Goal: Task Accomplishment & Management: Use online tool/utility

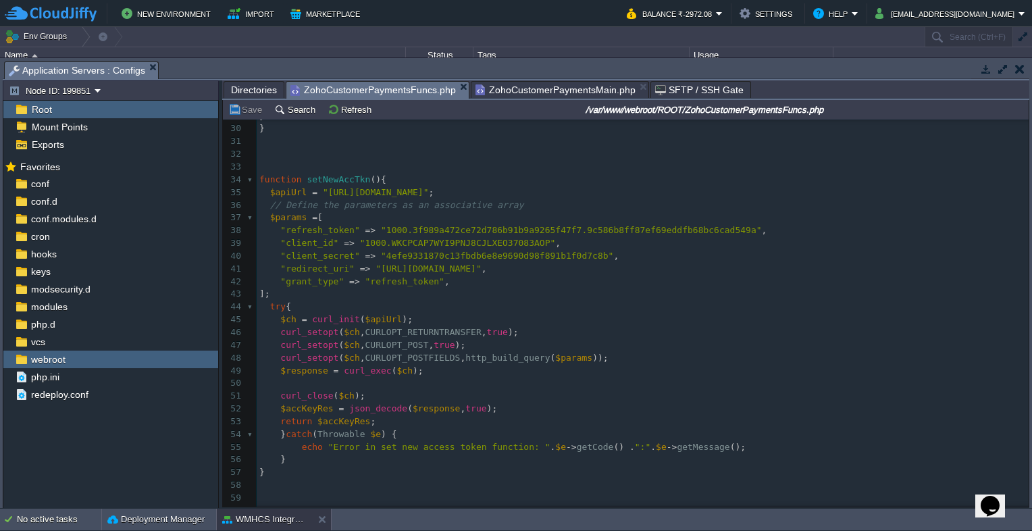
scroll to position [405, 0]
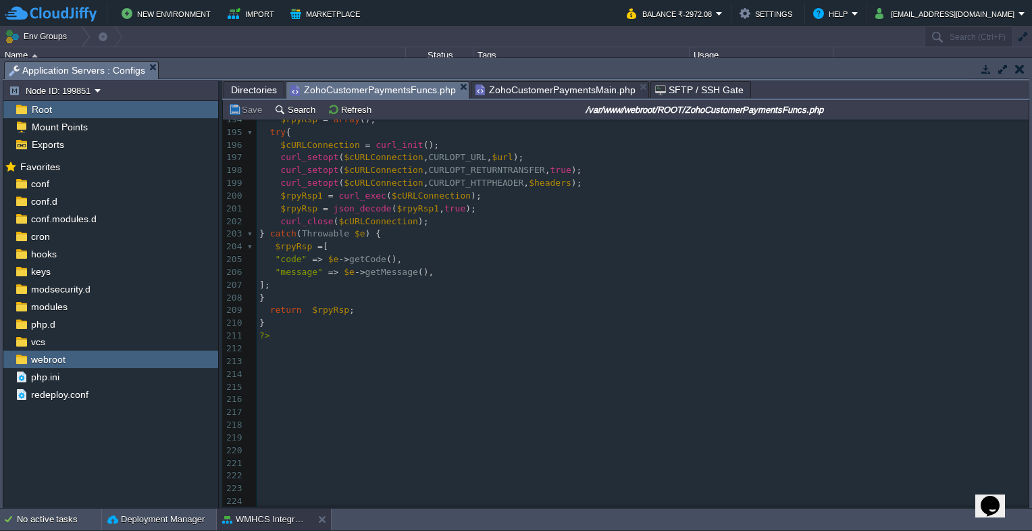
click at [236, 86] on span "Directories" at bounding box center [254, 90] width 46 height 16
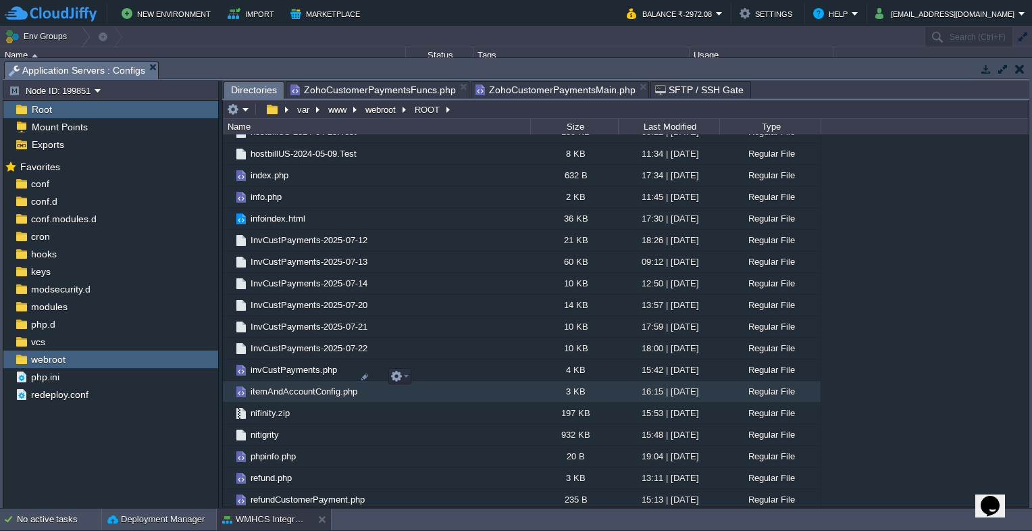
click at [303, 386] on span "itemAndAccountConfig.php" at bounding box center [304, 391] width 111 height 11
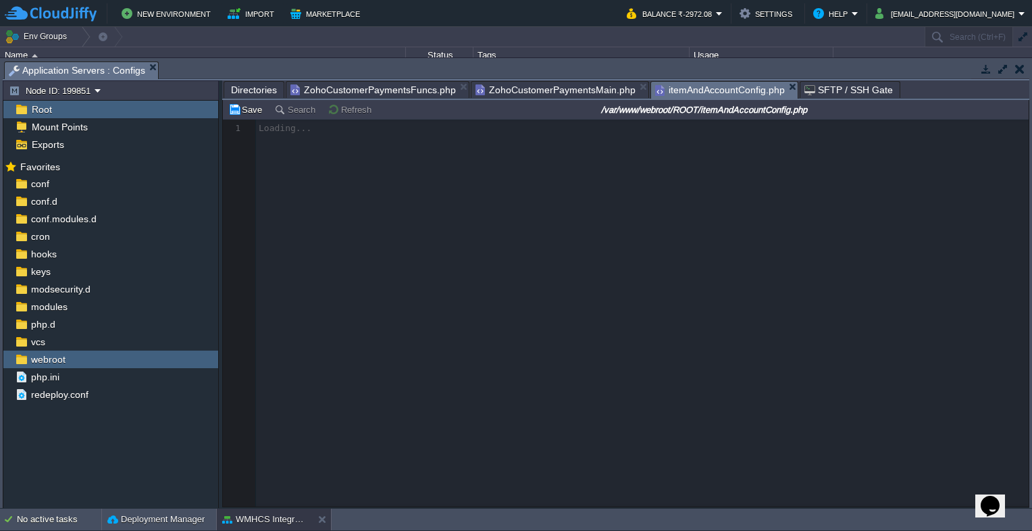
click at [263, 85] on span "Directories" at bounding box center [254, 90] width 46 height 16
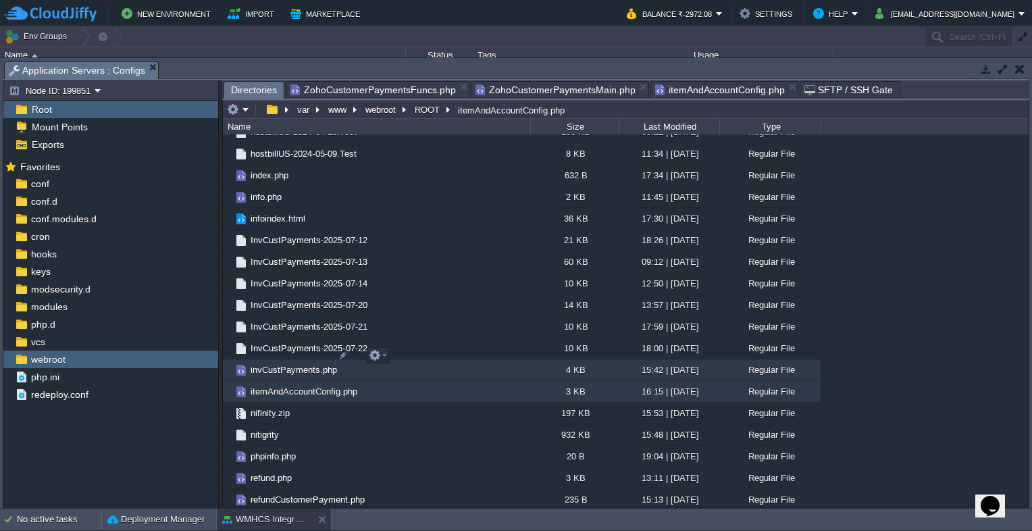
click at [265, 364] on span "invCustPayments.php" at bounding box center [294, 369] width 91 height 11
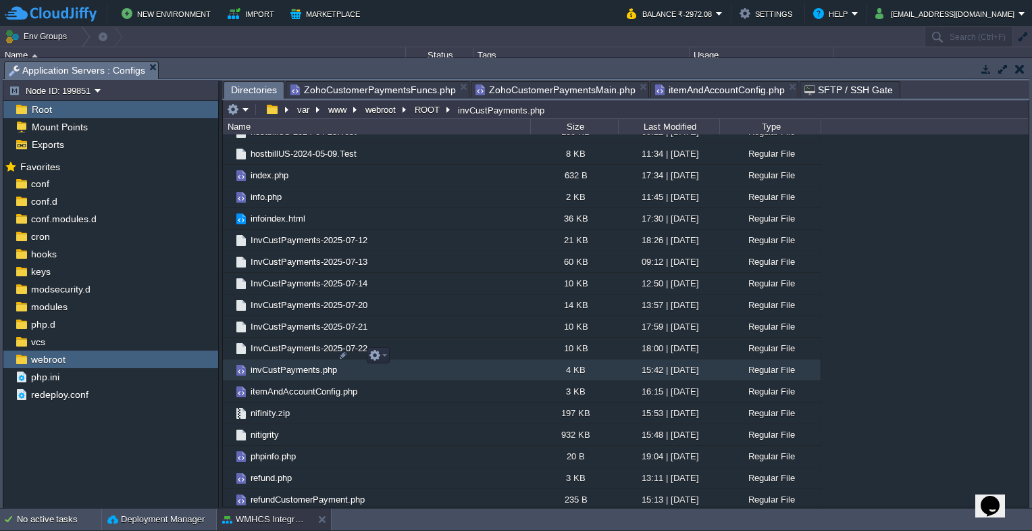
click at [265, 364] on span "invCustPayments.php" at bounding box center [294, 369] width 91 height 11
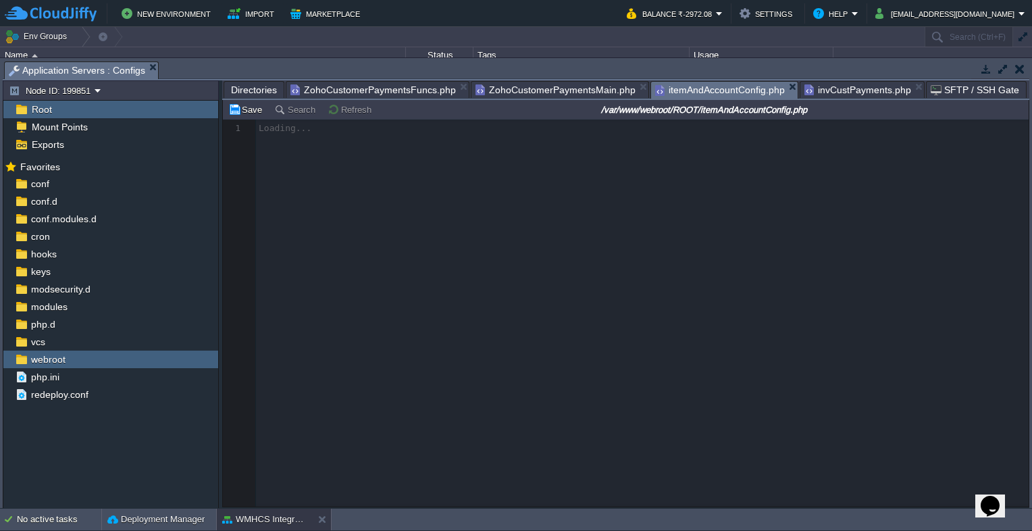
click at [734, 96] on span "itemAndAccountConfig.php" at bounding box center [720, 90] width 130 height 17
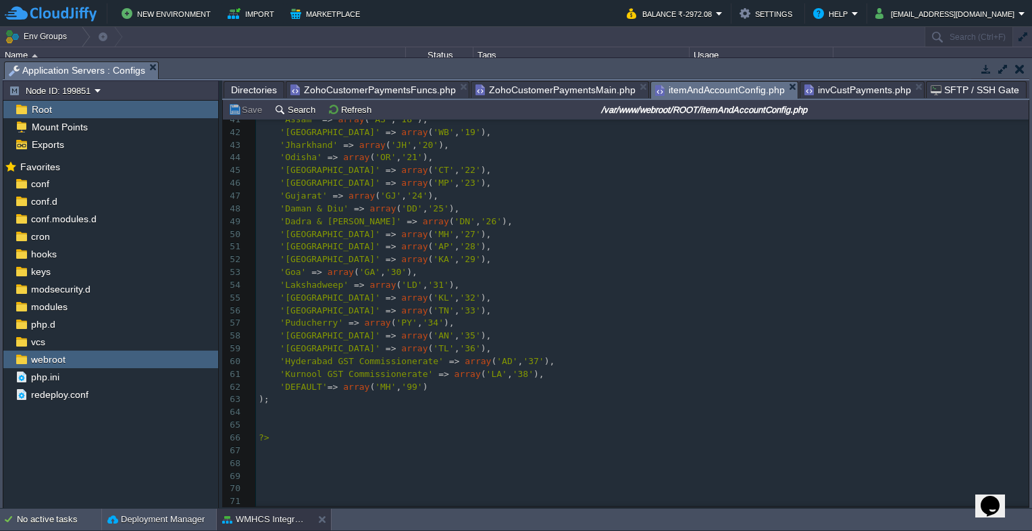
click at [851, 88] on span "invCustPayments.php" at bounding box center [858, 90] width 107 height 16
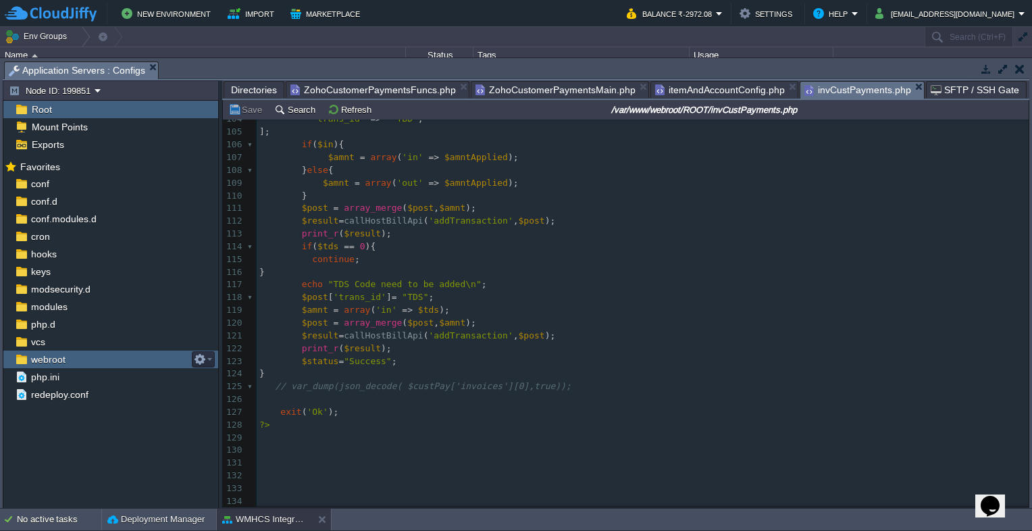
click at [67, 363] on div "webroot" at bounding box center [110, 360] width 215 height 18
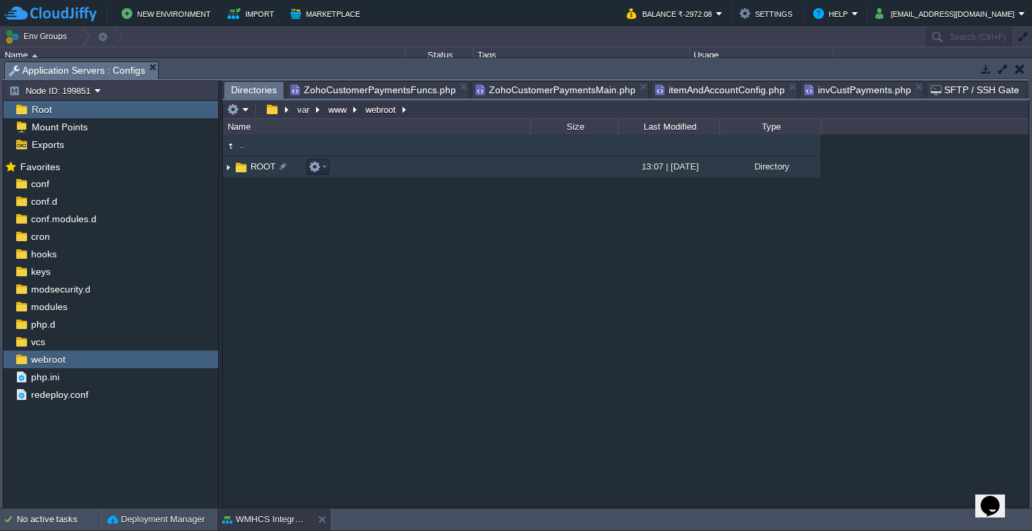
click at [249, 169] on link "ROOT" at bounding box center [263, 166] width 29 height 11
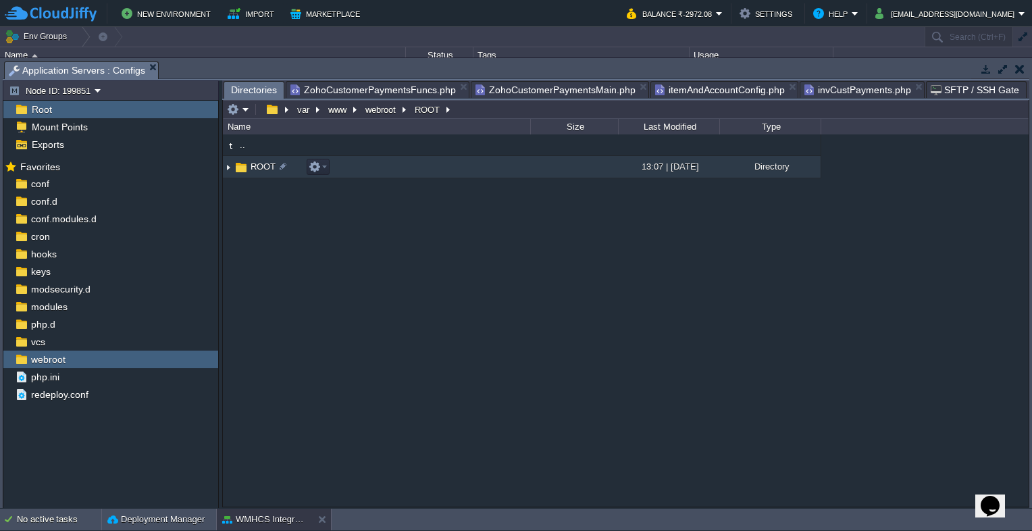
click at [252, 169] on span "ROOT" at bounding box center [263, 166] width 29 height 11
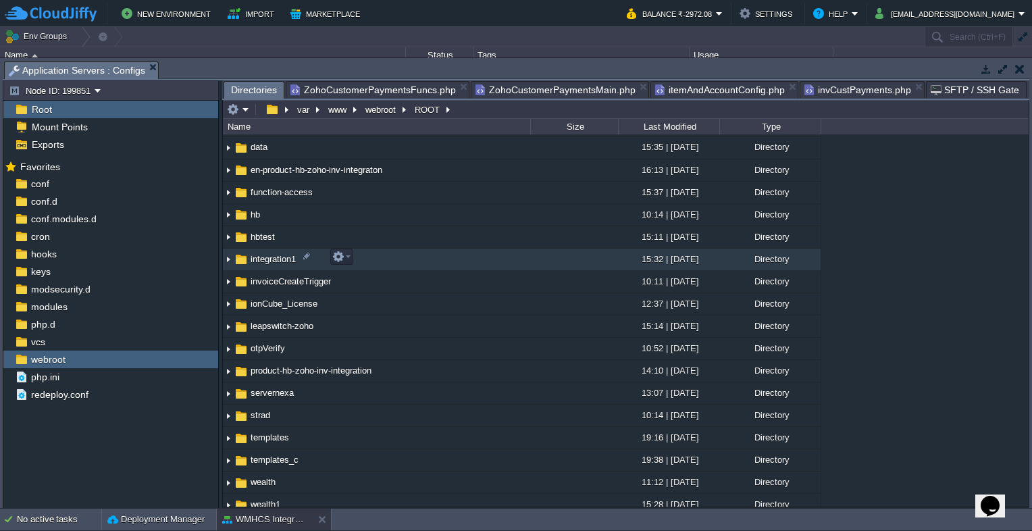
scroll to position [203, 0]
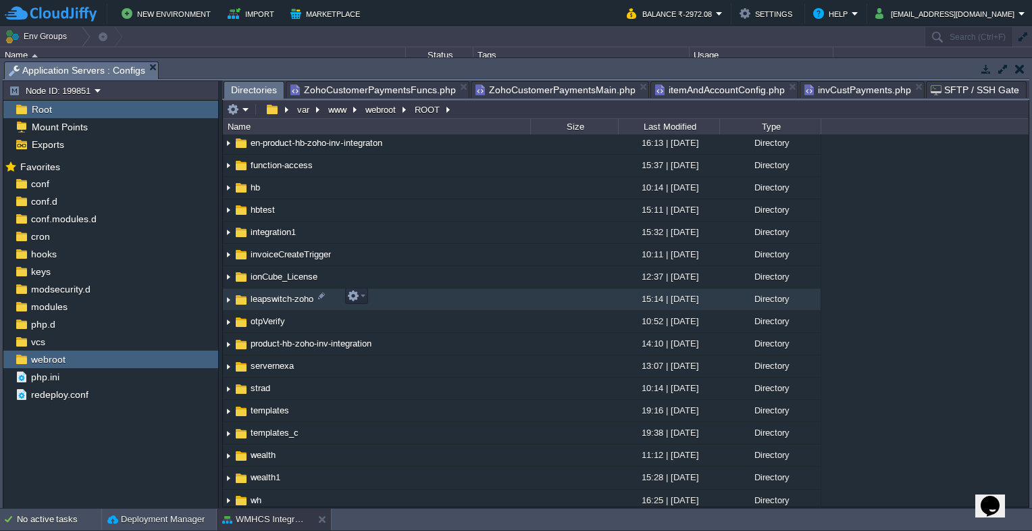
click at [286, 299] on span "leapswitch-zoho" at bounding box center [282, 298] width 67 height 11
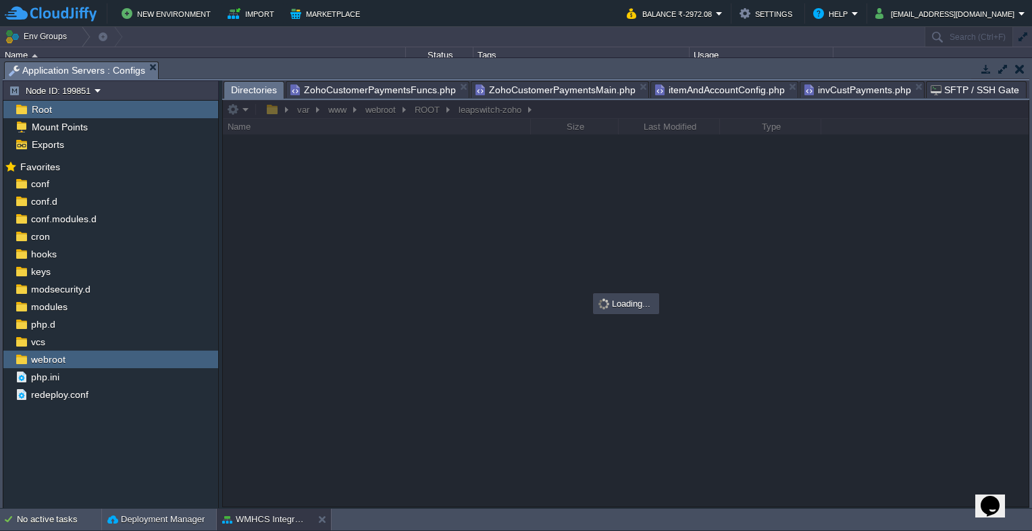
scroll to position [0, 0]
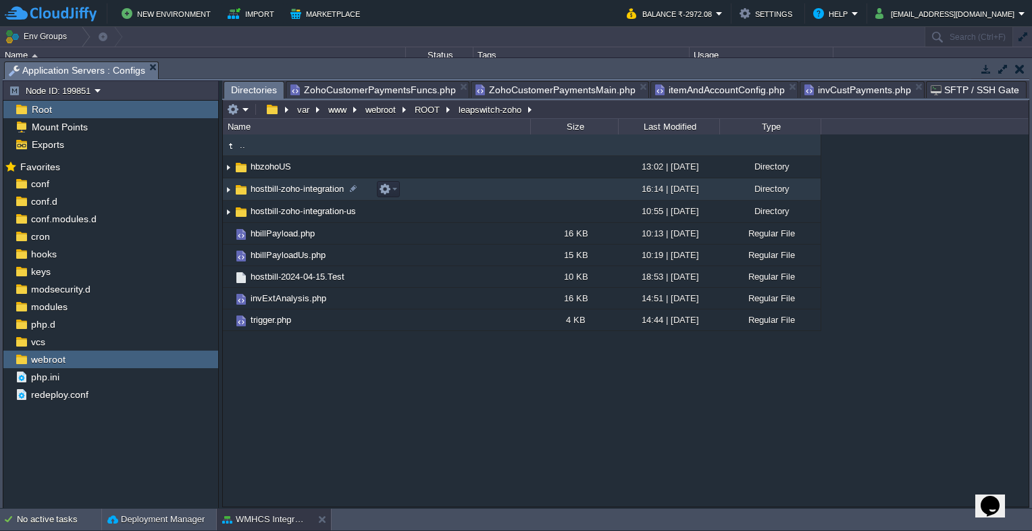
click at [279, 193] on span "hostbill-zoho-integration" at bounding box center [297, 188] width 97 height 11
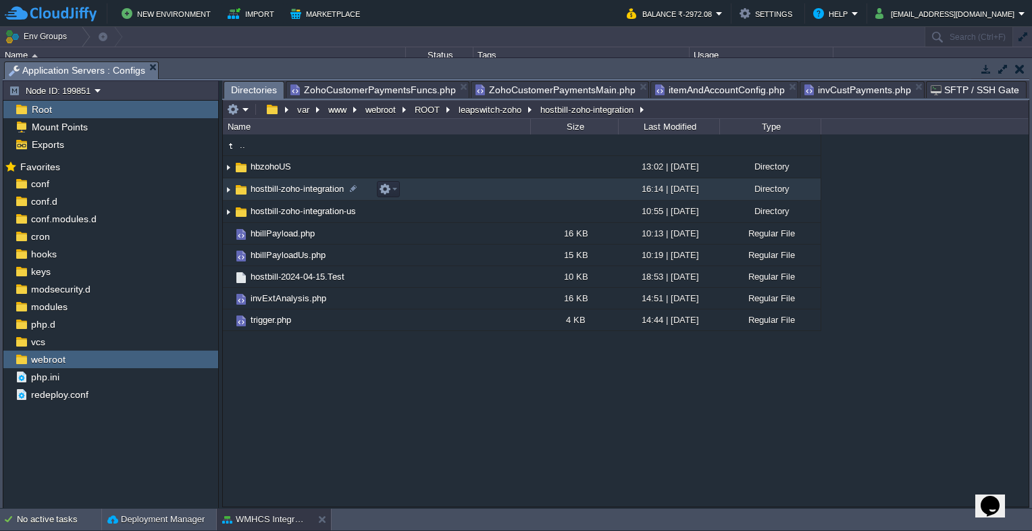
click at [279, 193] on span "hostbill-zoho-integration" at bounding box center [297, 188] width 97 height 11
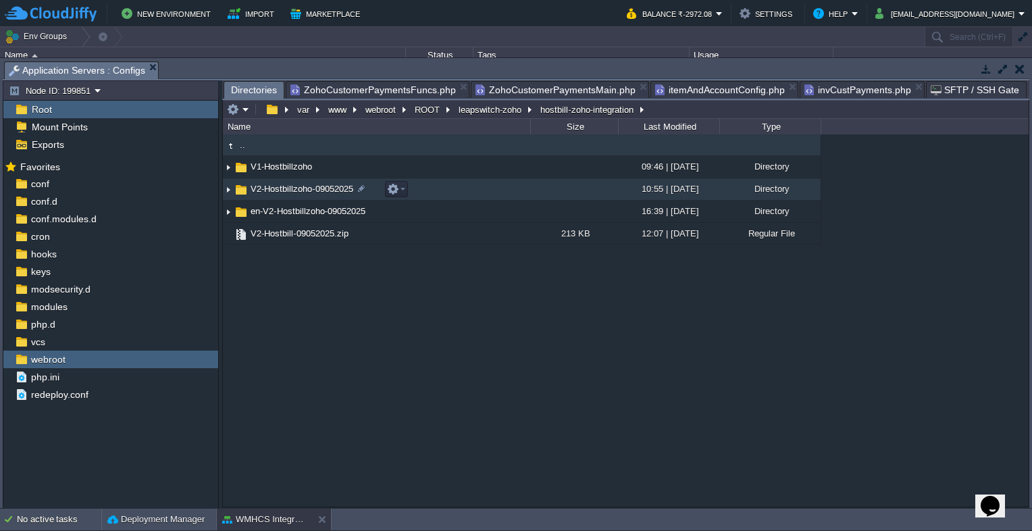
click at [291, 188] on span "V2-Hostbillzoho-09052025" at bounding box center [302, 188] width 107 height 11
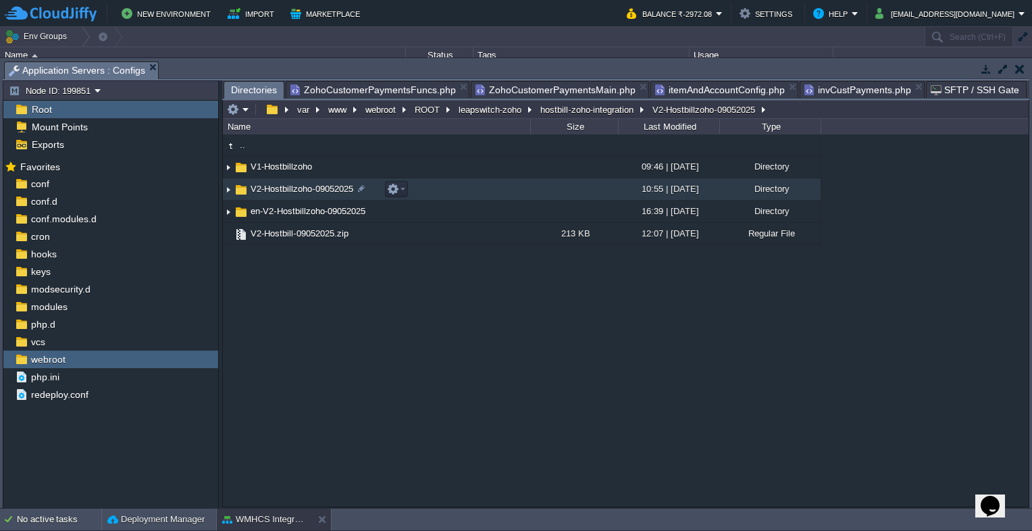
click at [291, 188] on span "V2-Hostbillzoho-09052025" at bounding box center [302, 188] width 107 height 11
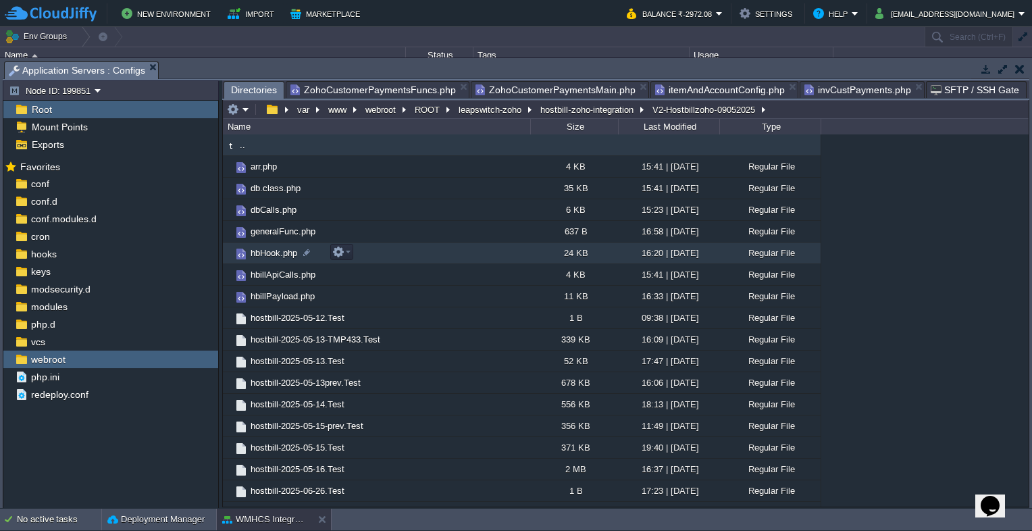
click at [278, 257] on span "hbHook.php" at bounding box center [274, 252] width 51 height 11
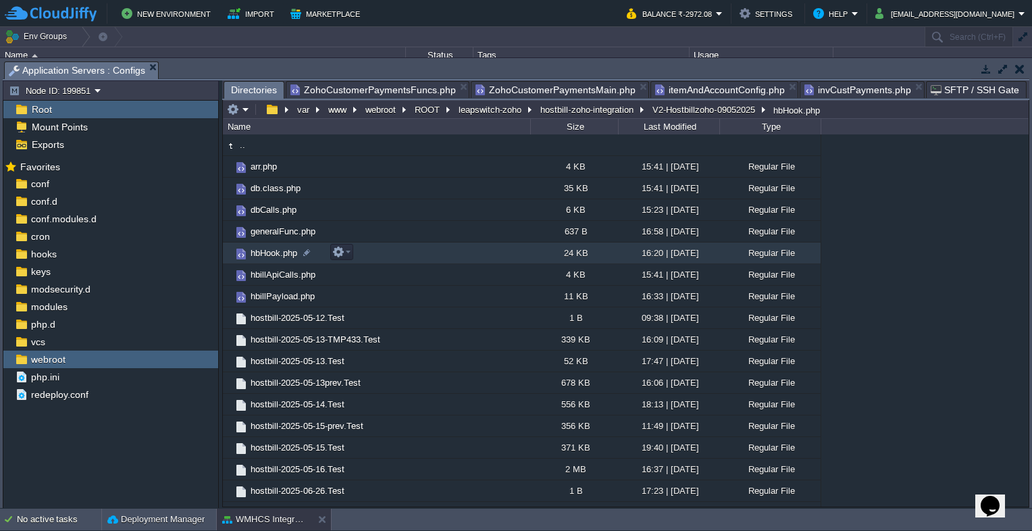
click at [278, 257] on span "hbHook.php" at bounding box center [274, 252] width 51 height 11
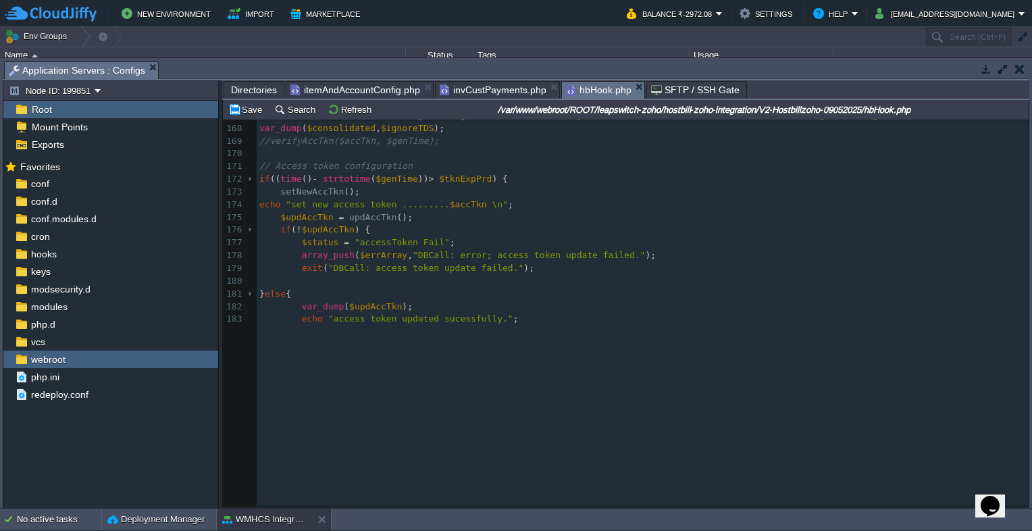
scroll to position [2229, 0]
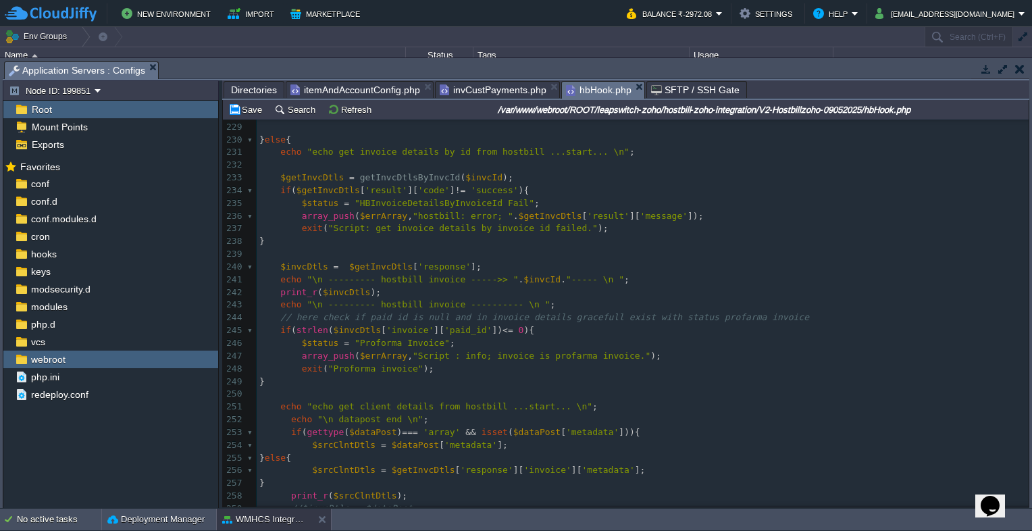
type textarea "d"
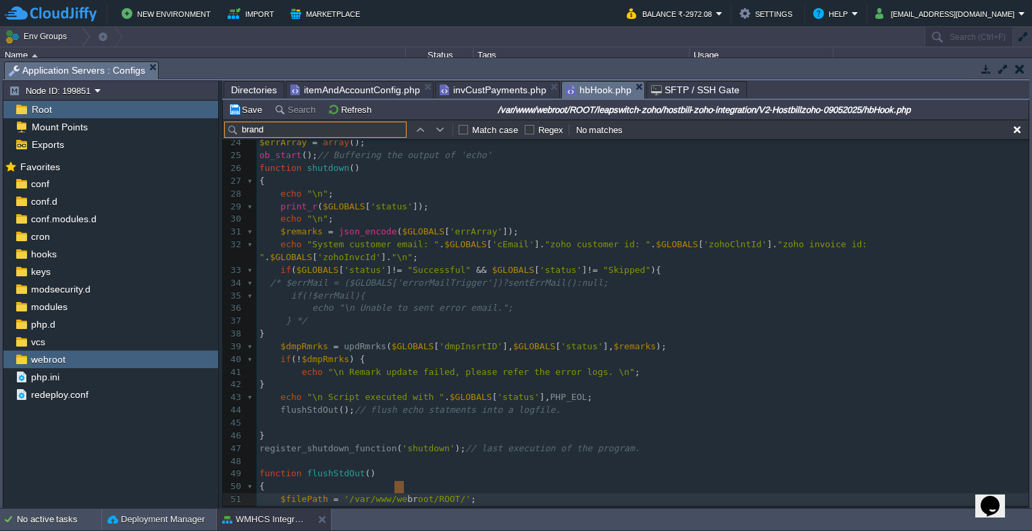
type input "brands"
click at [253, 91] on span "Directories" at bounding box center [254, 90] width 46 height 16
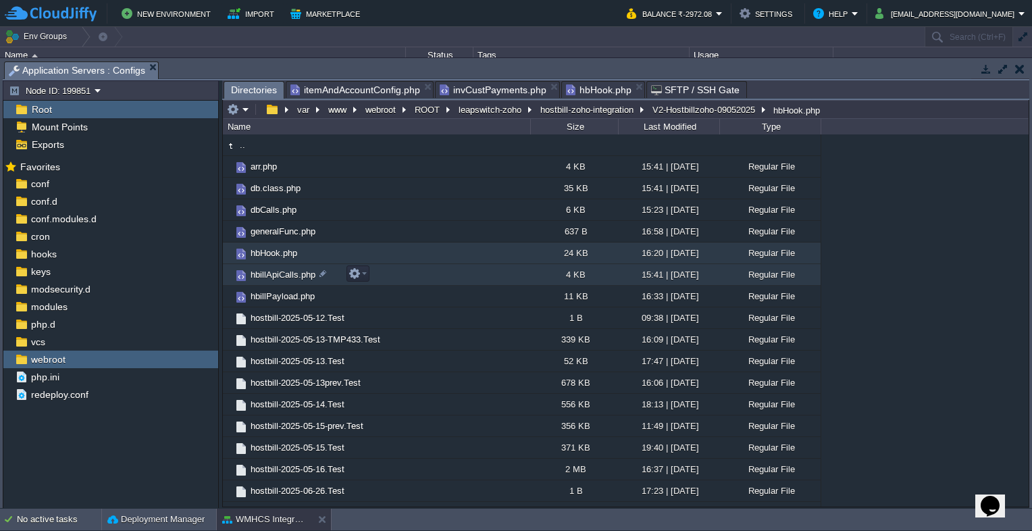
click at [276, 280] on span "hbillApiCalls.php" at bounding box center [283, 274] width 69 height 11
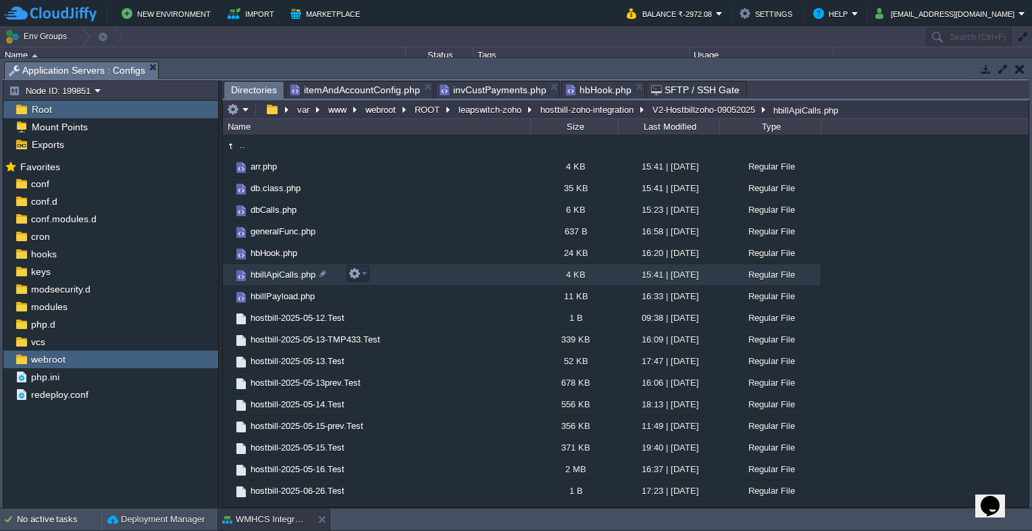
click at [277, 280] on span "hbillApiCalls.php" at bounding box center [283, 274] width 69 height 11
click at [254, 92] on span "Directories" at bounding box center [254, 90] width 46 height 17
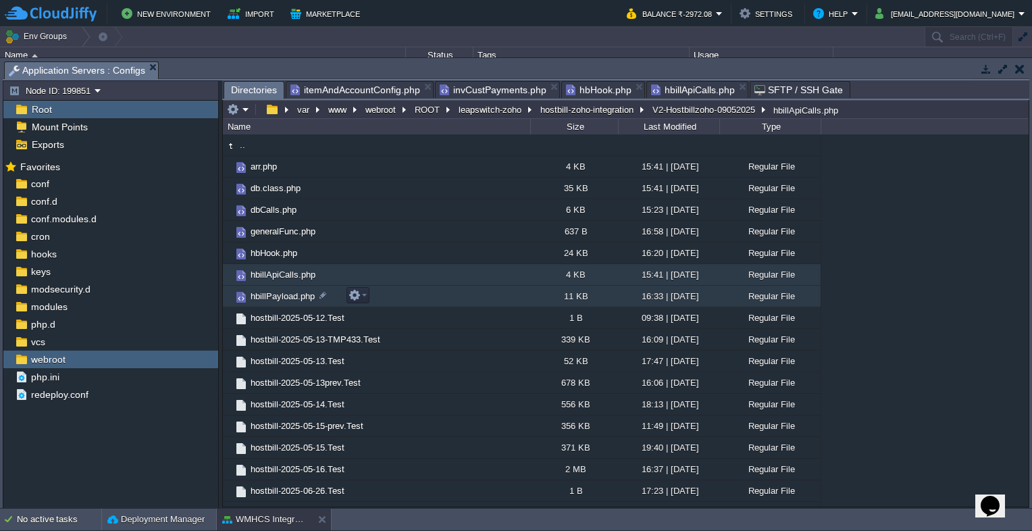
click at [289, 299] on span "hbillPayload.php" at bounding box center [283, 295] width 68 height 11
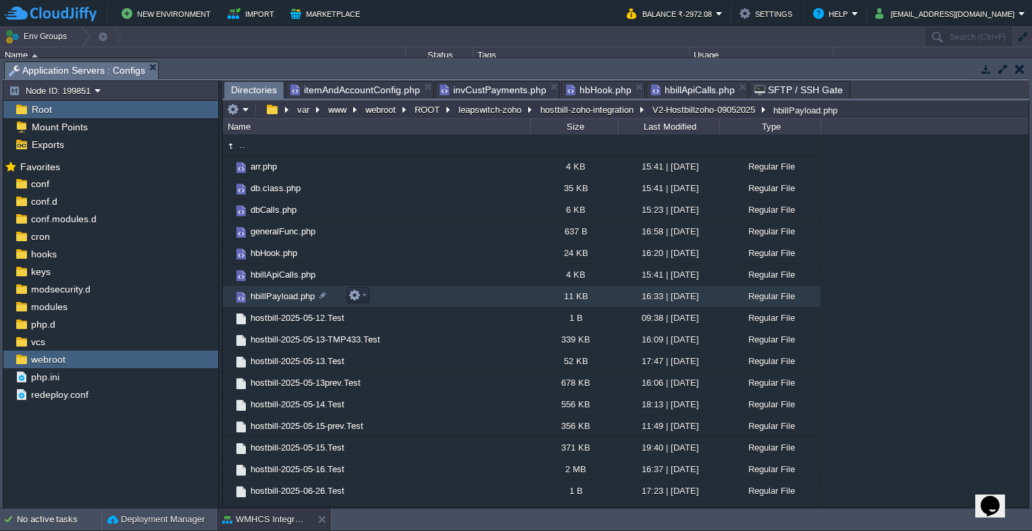
click at [289, 299] on span "hbillPayload.php" at bounding box center [283, 295] width 68 height 11
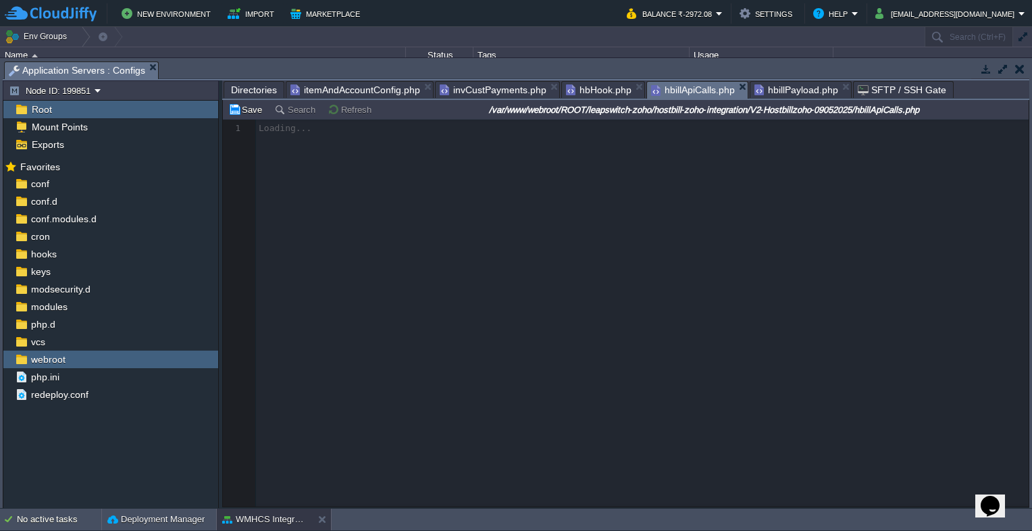
click at [694, 92] on span "hbillApiCalls.php" at bounding box center [693, 90] width 84 height 17
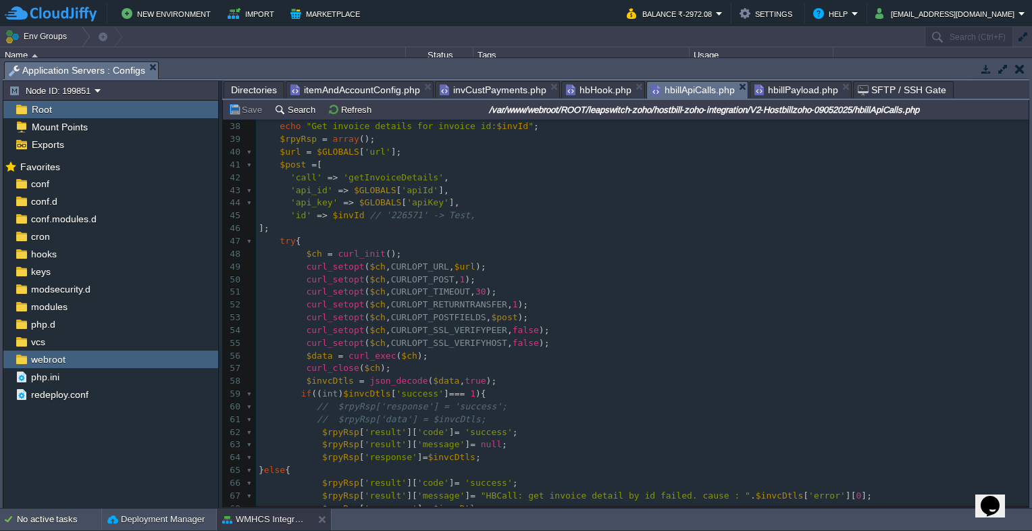
scroll to position [500, 0]
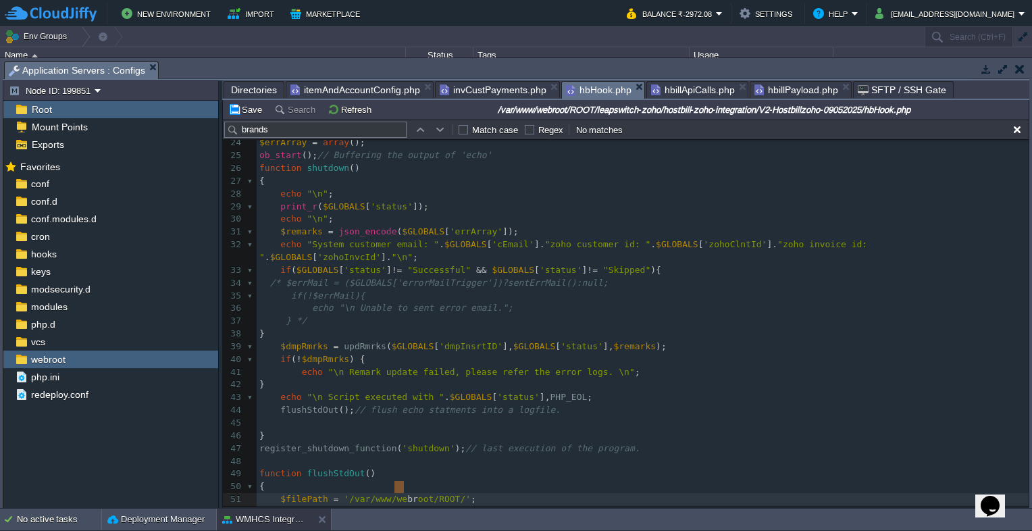
click at [586, 99] on span "hbHook.php" at bounding box center [599, 90] width 66 height 17
click at [257, 94] on span "Directories" at bounding box center [254, 90] width 46 height 16
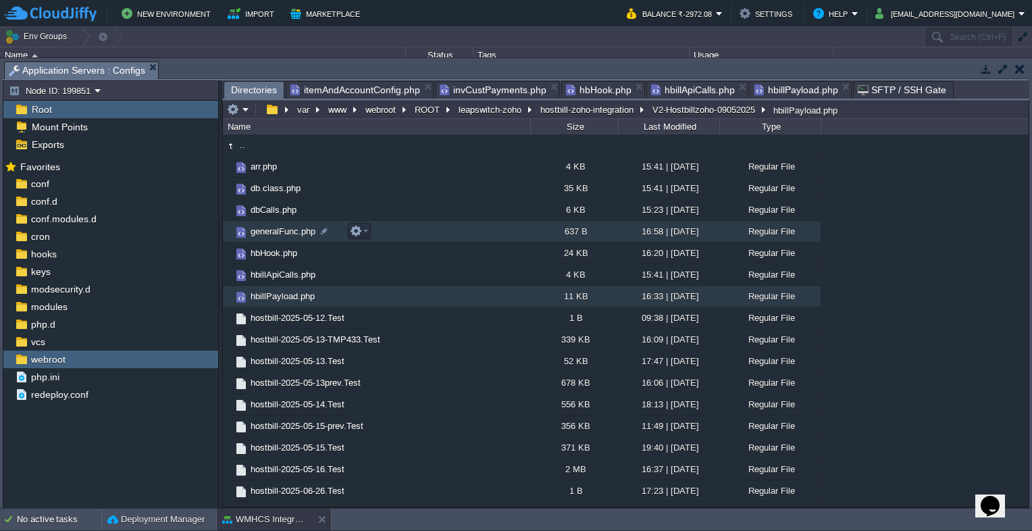
click at [276, 231] on span "generalFunc.php" at bounding box center [283, 231] width 69 height 11
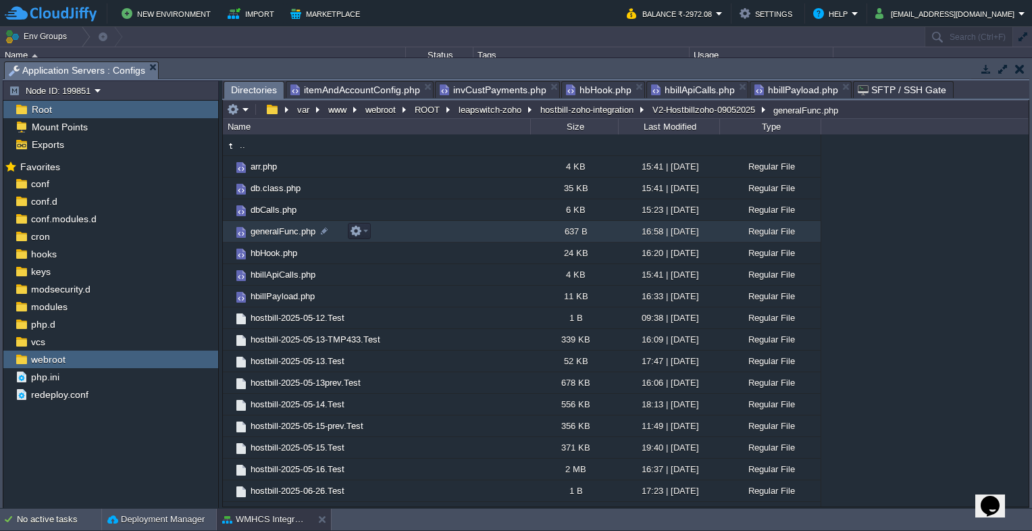
click at [276, 231] on span "generalFunc.php" at bounding box center [283, 231] width 69 height 11
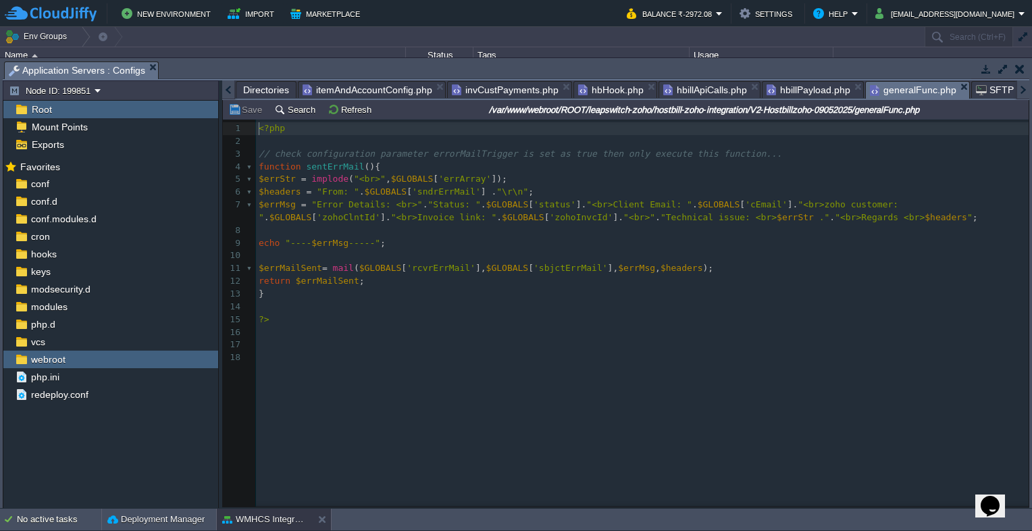
click at [801, 83] on span "hbillPayload.php" at bounding box center [809, 90] width 84 height 16
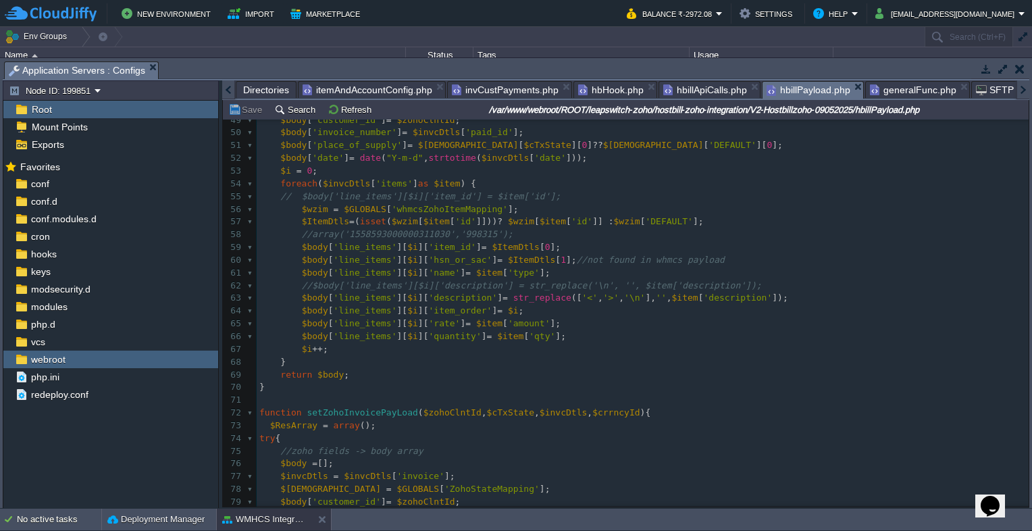
scroll to position [676, 0]
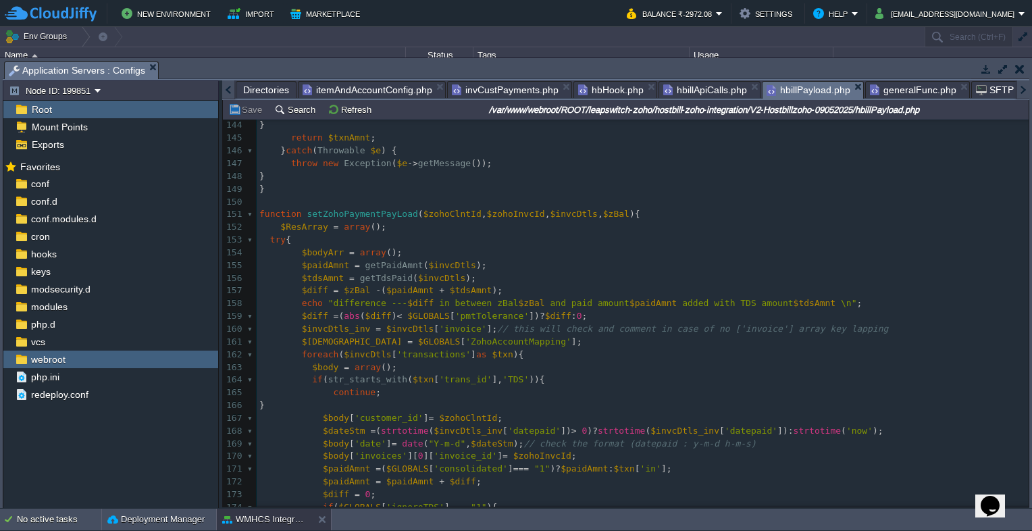
click at [253, 90] on span "Directories" at bounding box center [266, 90] width 46 height 16
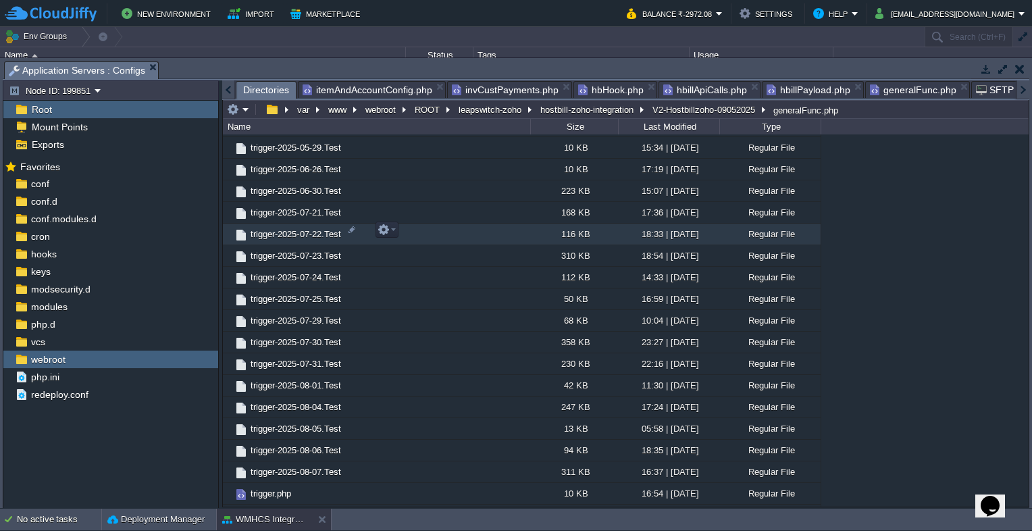
scroll to position [573, 0]
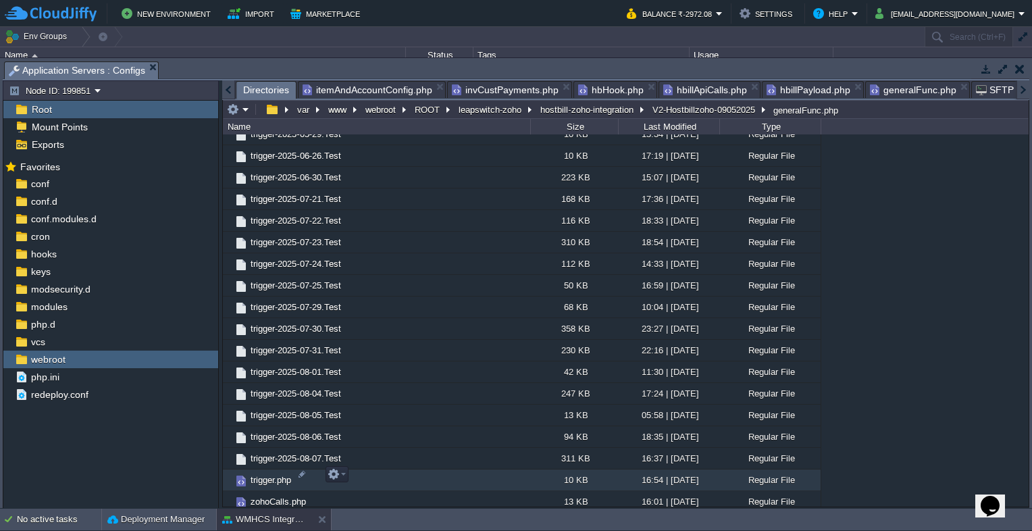
click at [276, 476] on span "trigger.php" at bounding box center [271, 479] width 45 height 11
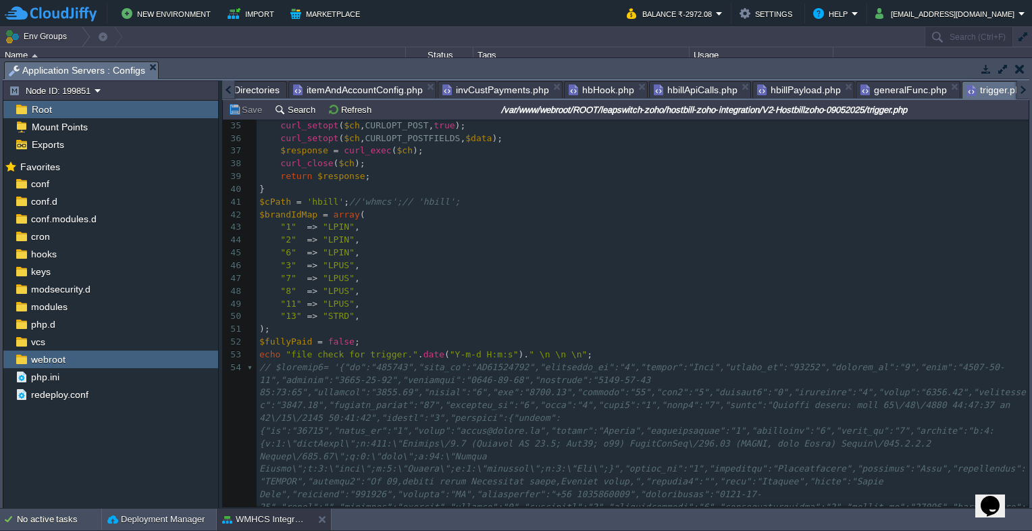
scroll to position [473, 0]
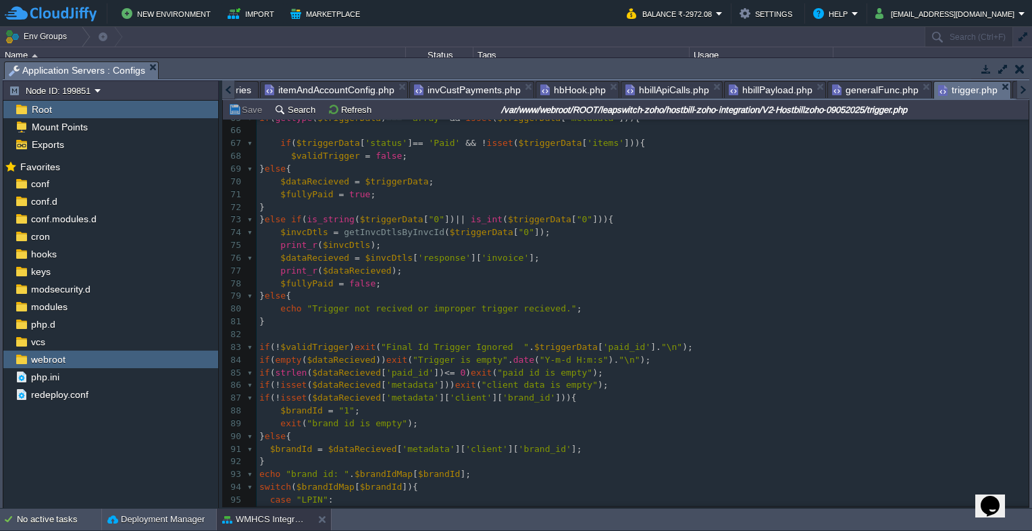
click at [227, 92] on div at bounding box center [228, 89] width 13 height 19
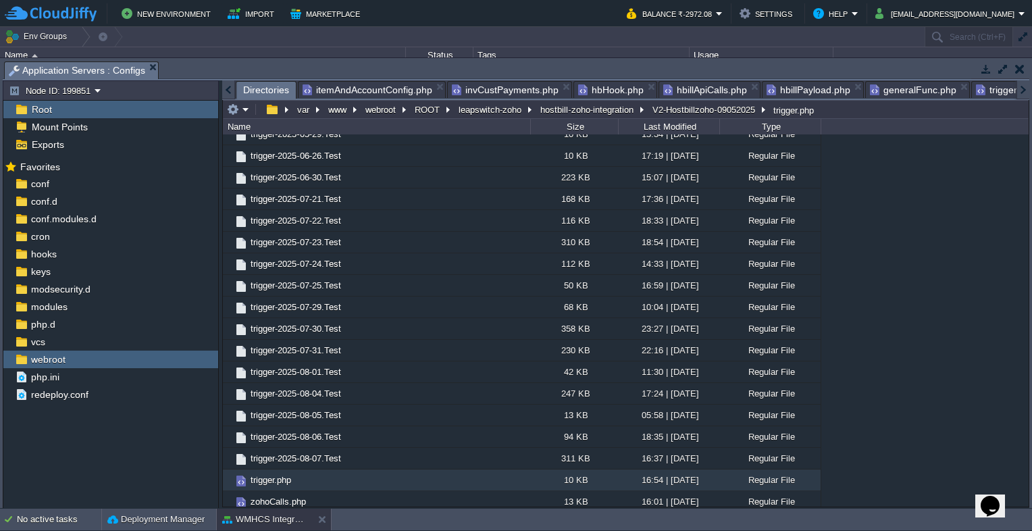
click at [258, 88] on span "Directories" at bounding box center [266, 90] width 46 height 17
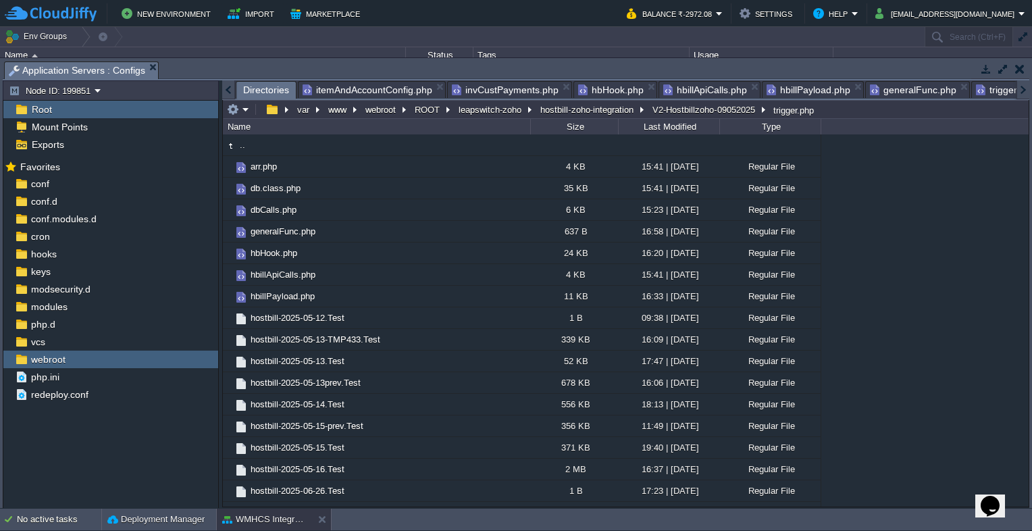
click at [259, 91] on span "Directories" at bounding box center [266, 90] width 46 height 17
click at [686, 109] on button "V2-Hostbillzoho-09052025" at bounding box center [705, 109] width 108 height 12
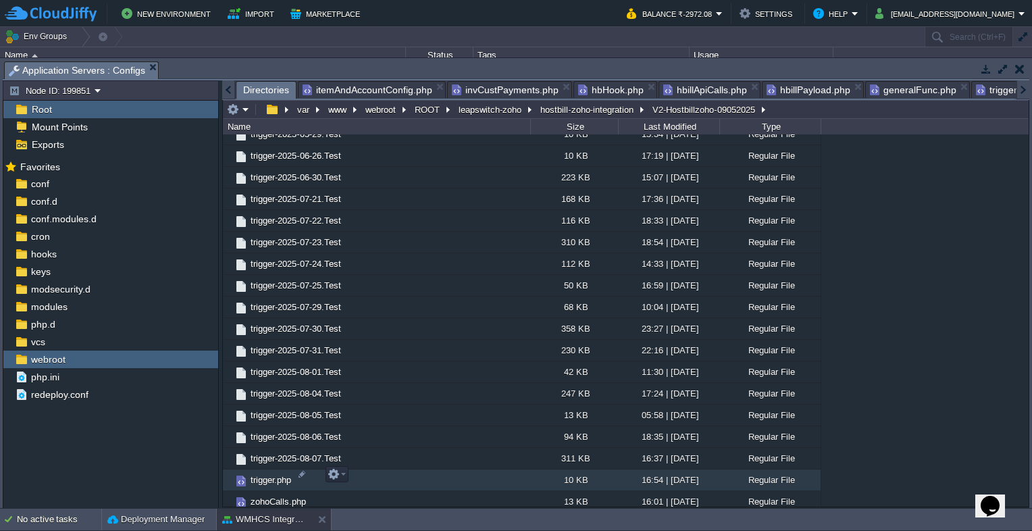
click at [276, 474] on span "trigger.php" at bounding box center [271, 479] width 45 height 11
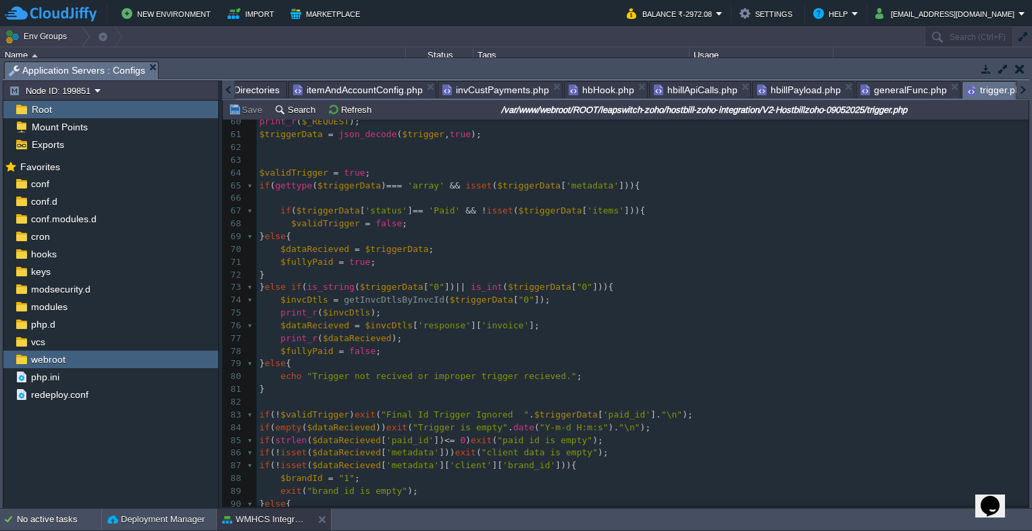
scroll to position [1171, 0]
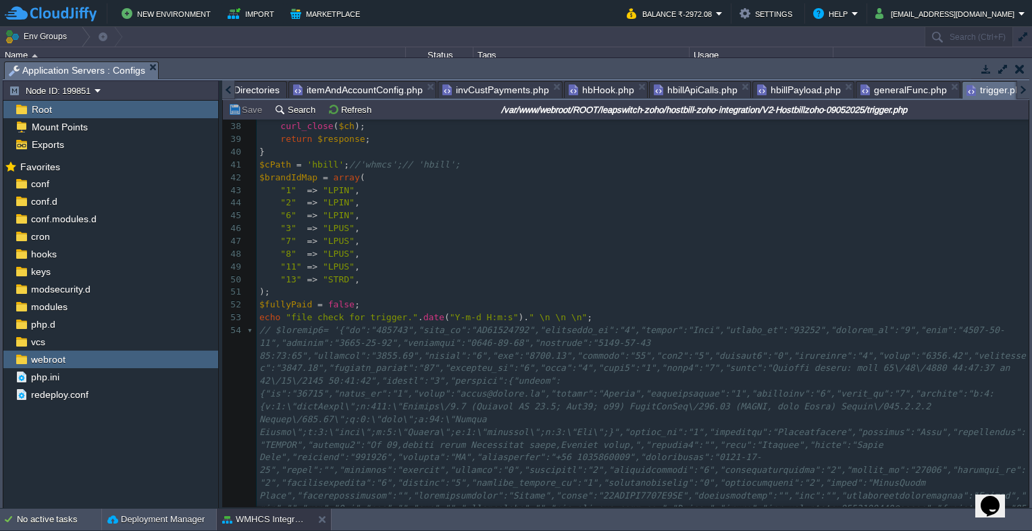
click at [359, 278] on pre ""13" => "STRD" ," at bounding box center [643, 280] width 772 height 13
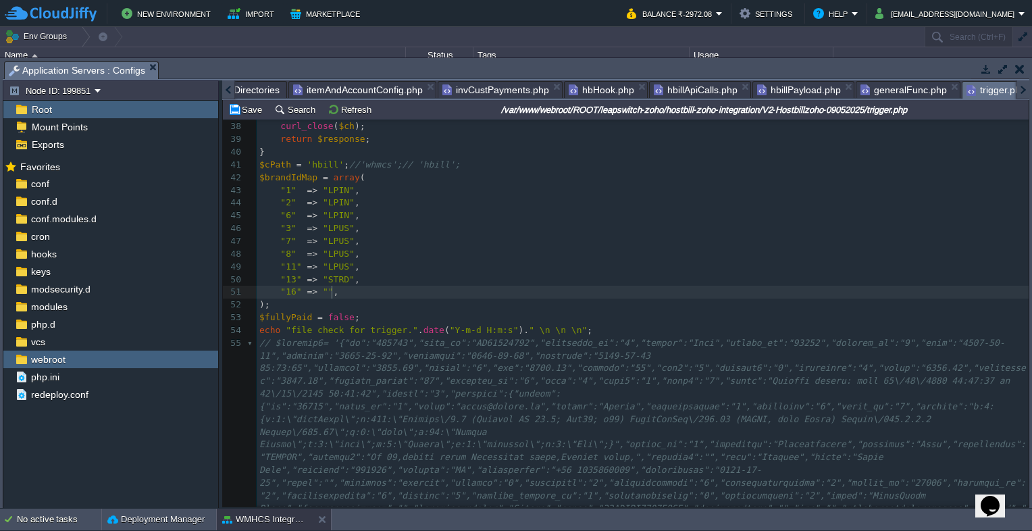
type textarea ""16" => "","
click at [320, 292] on div "xxxxxxxxxx <?php 27 ​ 28 ​ 29 function triggerDataInDiffEnv ( $url , $data ){ 3…" at bounding box center [643, 451] width 772 height 942
type textarea "LPIN"
drag, startPoint x: 322, startPoint y: 195, endPoint x: 339, endPoint y: 195, distance: 17.6
click at [322, 293] on div "x <?php 27 ​ 28 ​ 29 function triggerDataInDiffEnv ( $url , $data ){ 30 $ch = c…" at bounding box center [643, 451] width 772 height 942
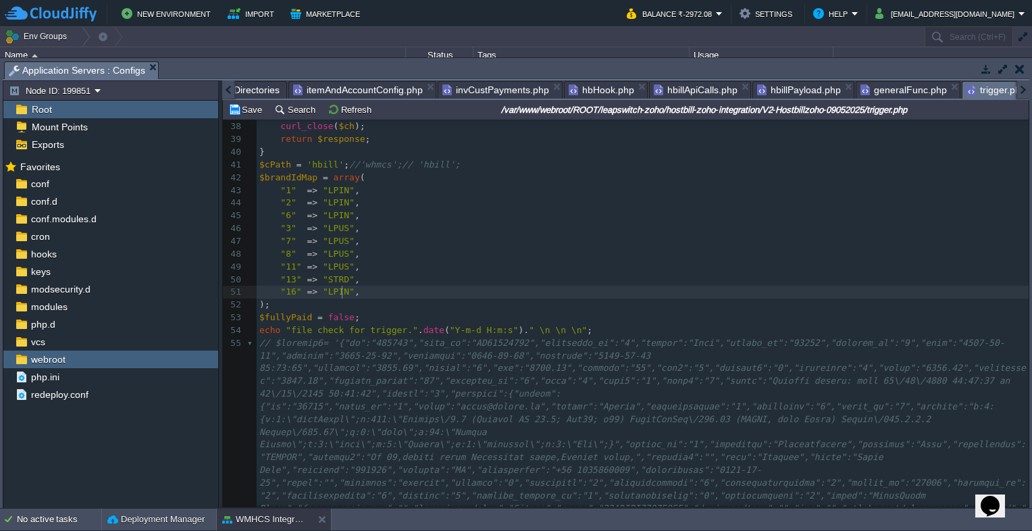
click at [362, 296] on pre ""16" => "LPIN" ," at bounding box center [643, 292] width 772 height 13
type textarea ""17" =>"
type textarea "LPUS"
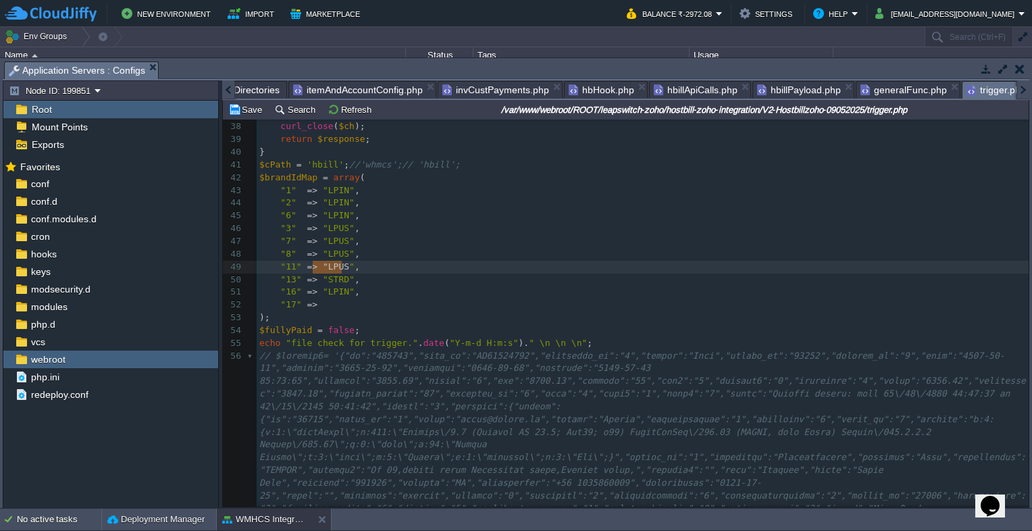
type textarea ""LPUS""
drag, startPoint x: 313, startPoint y: 268, endPoint x: 344, endPoint y: 272, distance: 31.3
click at [332, 309] on pre ""17" =>" at bounding box center [643, 305] width 772 height 13
paste textarea ","
type textarea ","
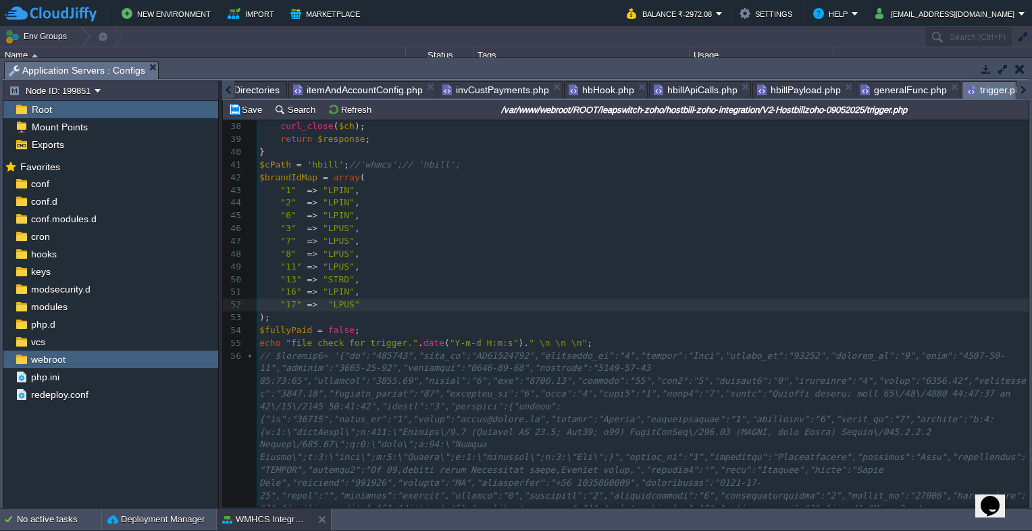
scroll to position [4, 5]
click at [43, 355] on span "webroot" at bounding box center [47, 359] width 39 height 12
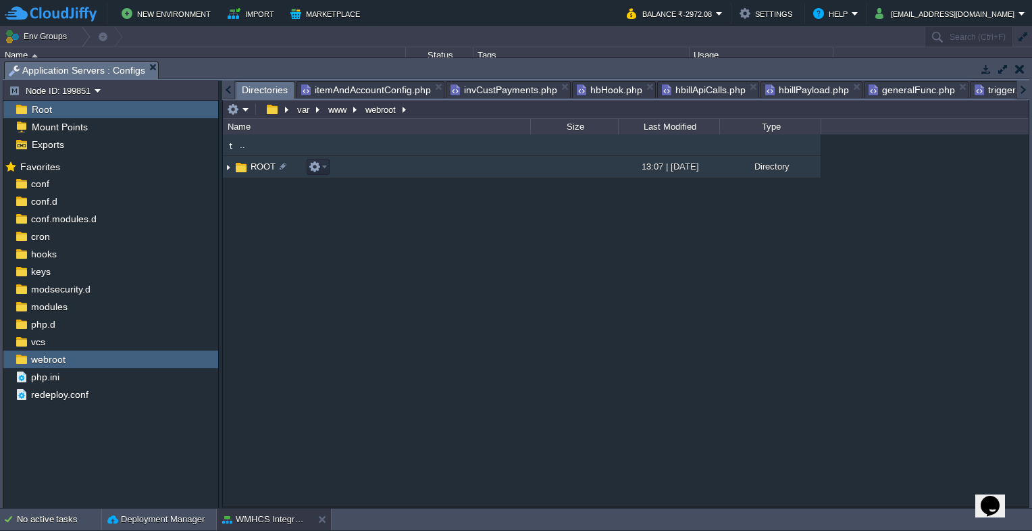
click at [263, 167] on span "ROOT" at bounding box center [263, 166] width 29 height 11
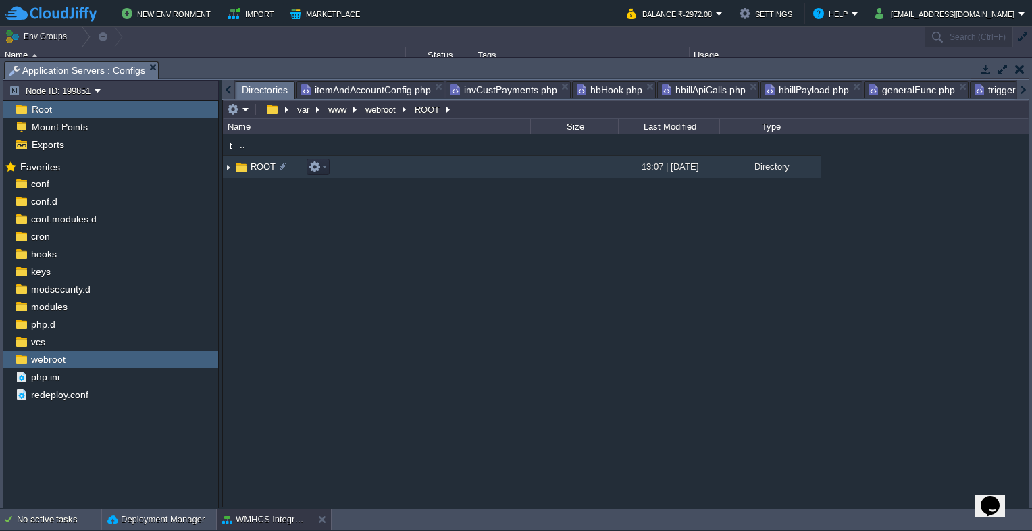
click at [263, 167] on span "ROOT" at bounding box center [263, 166] width 29 height 11
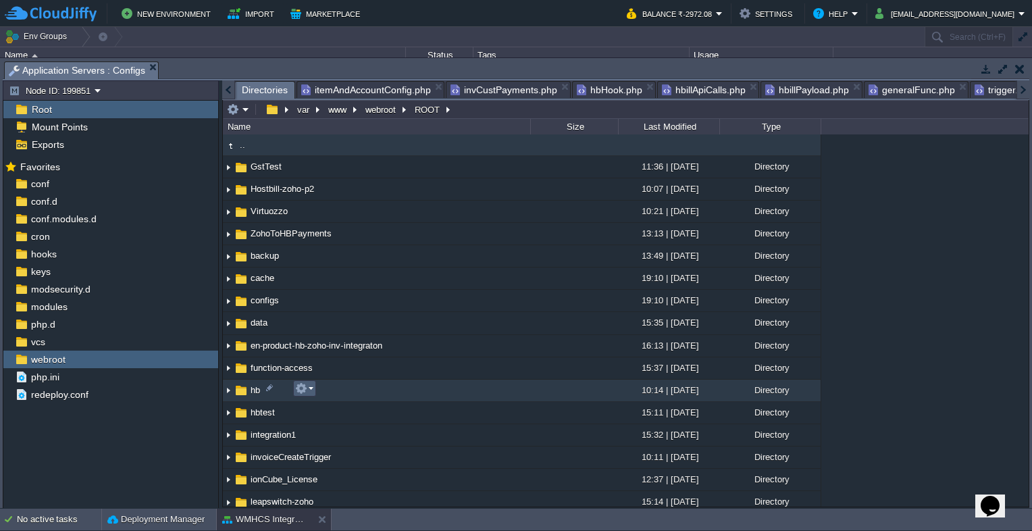
scroll to position [68, 0]
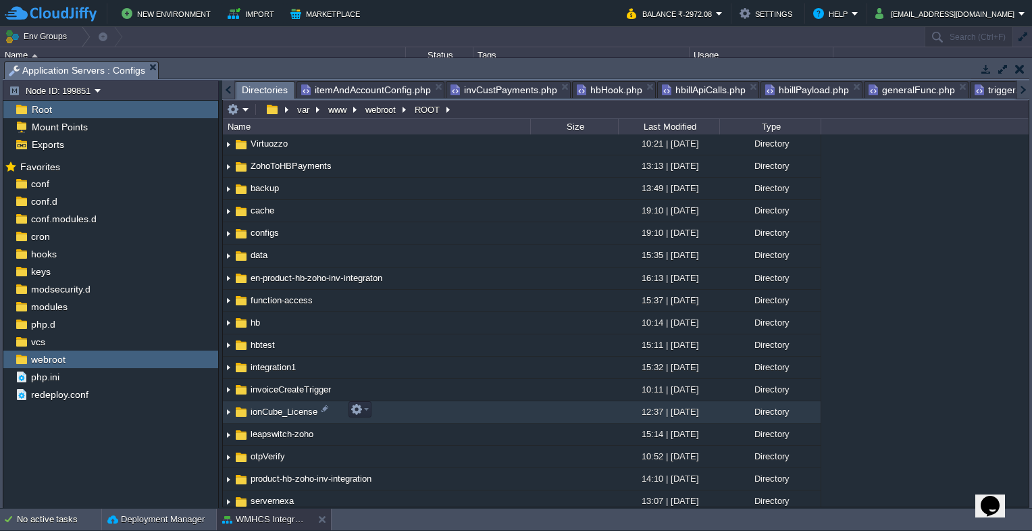
click at [282, 412] on span "ionCube_License" at bounding box center [284, 411] width 71 height 11
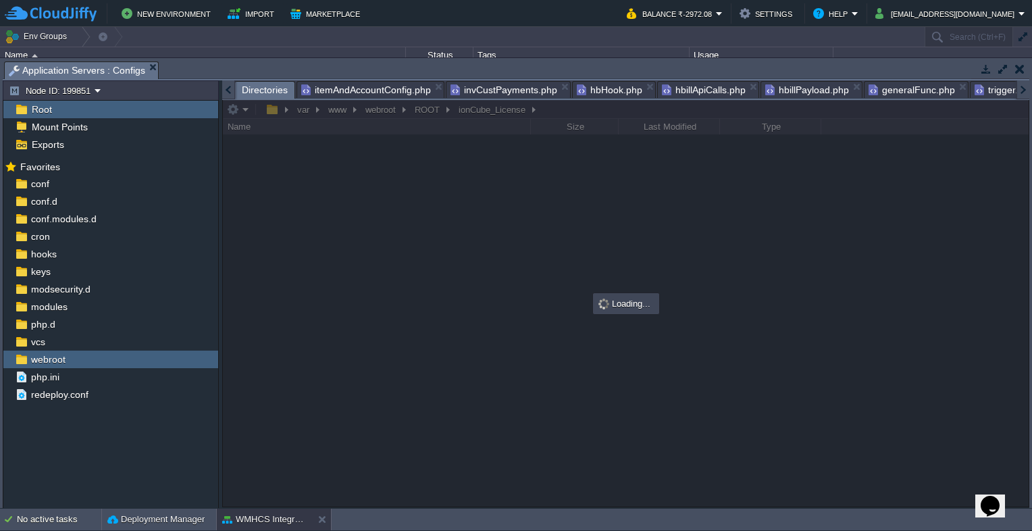
scroll to position [0, 0]
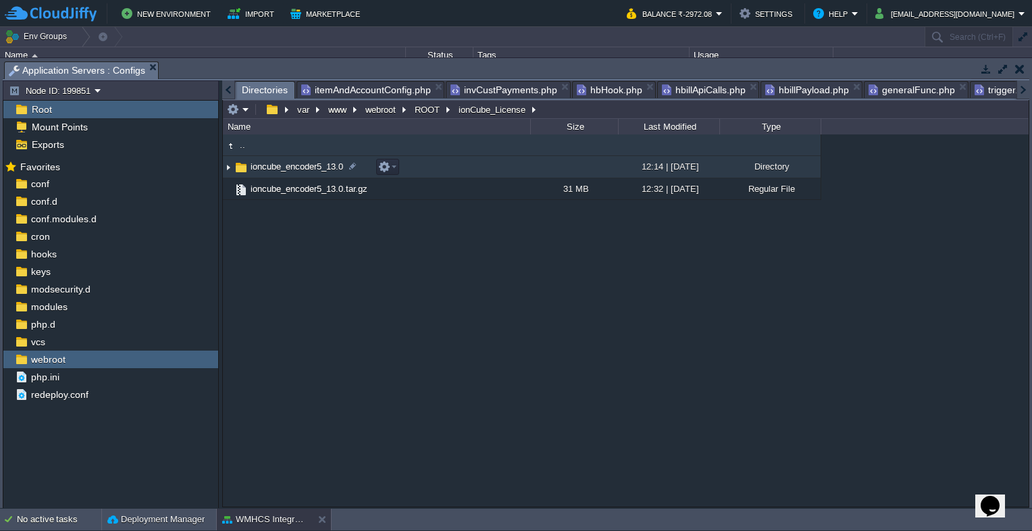
click at [297, 168] on span "ioncube_encoder5_13.0" at bounding box center [297, 166] width 97 height 11
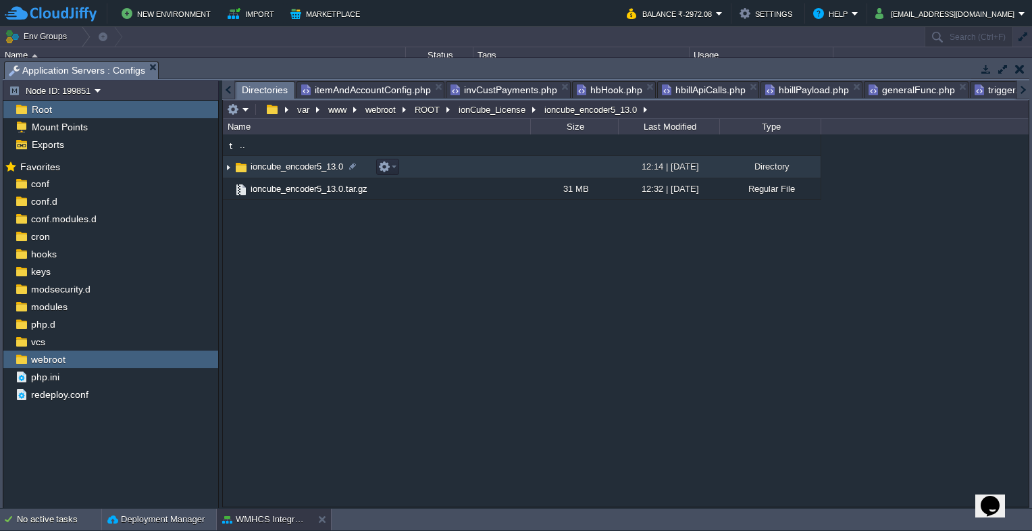
click at [297, 168] on span "ioncube_encoder5_13.0" at bounding box center [297, 166] width 97 height 11
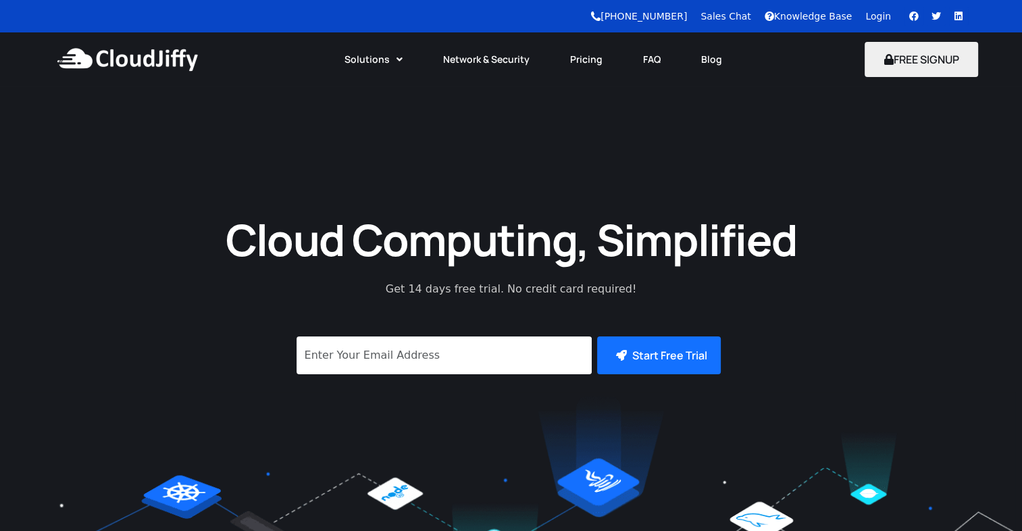
click at [868, 16] on link "Login" at bounding box center [878, 16] width 26 height 11
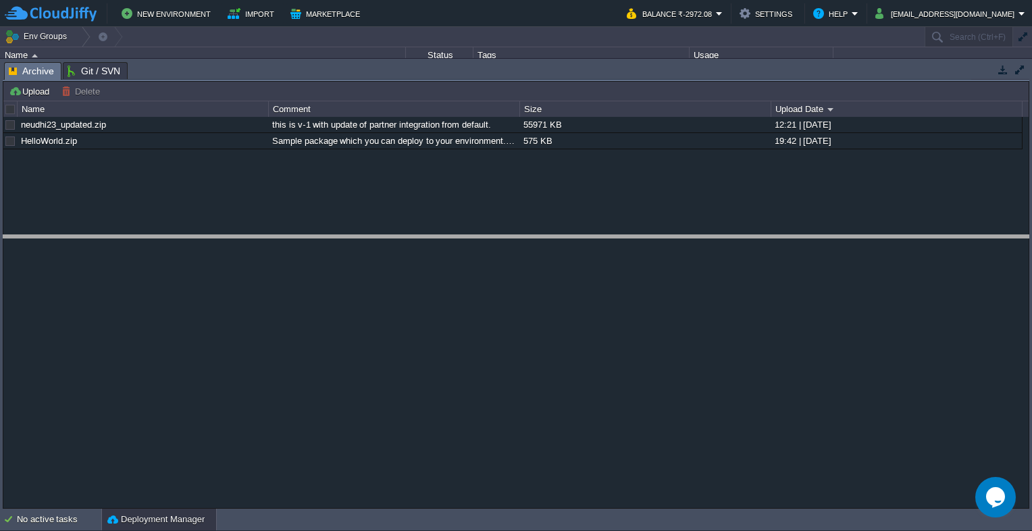
drag, startPoint x: 186, startPoint y: 72, endPoint x: 234, endPoint y: 246, distance: 180.6
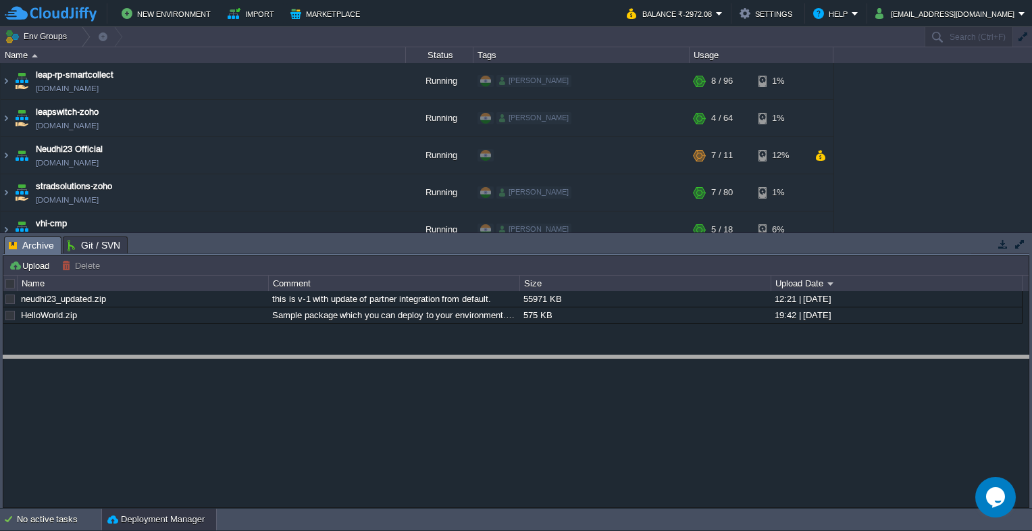
drag, startPoint x: 197, startPoint y: 240, endPoint x: 230, endPoint y: 419, distance: 181.4
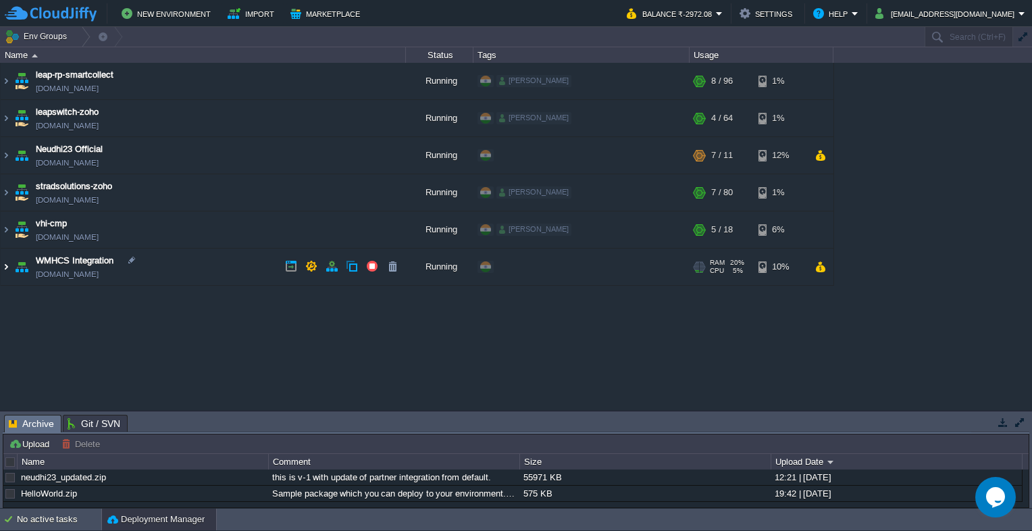
click at [8, 266] on img at bounding box center [6, 267] width 11 height 36
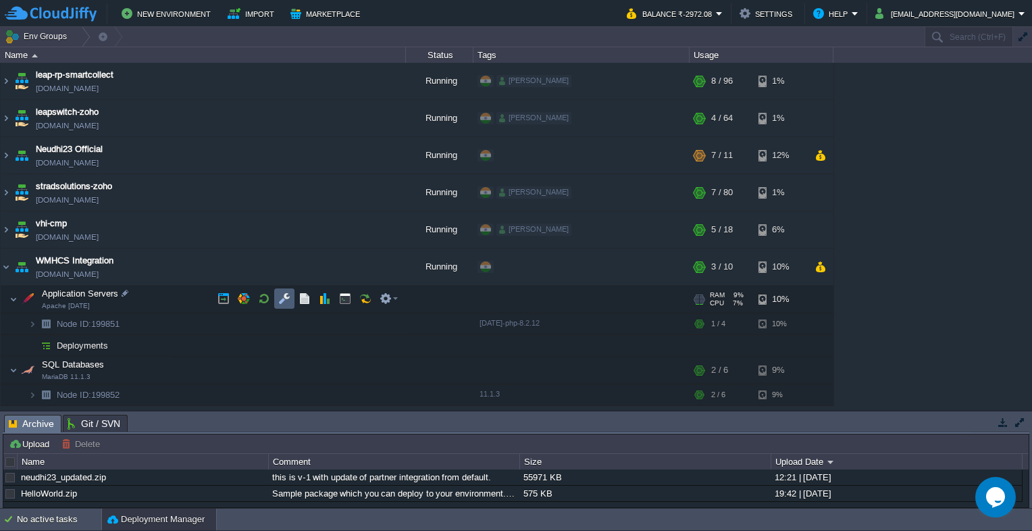
click at [288, 298] on button "button" at bounding box center [284, 299] width 12 height 12
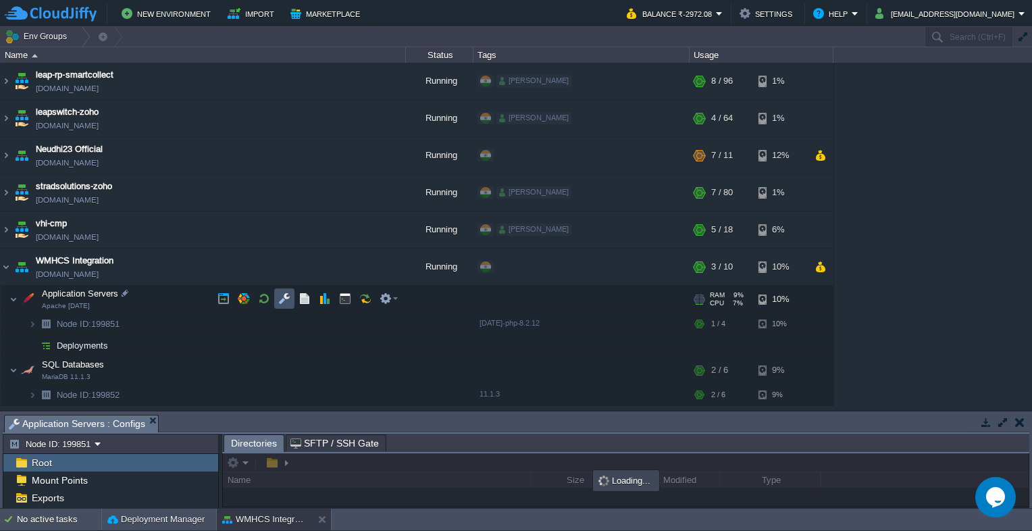
click at [286, 298] on button "button" at bounding box center [284, 299] width 12 height 12
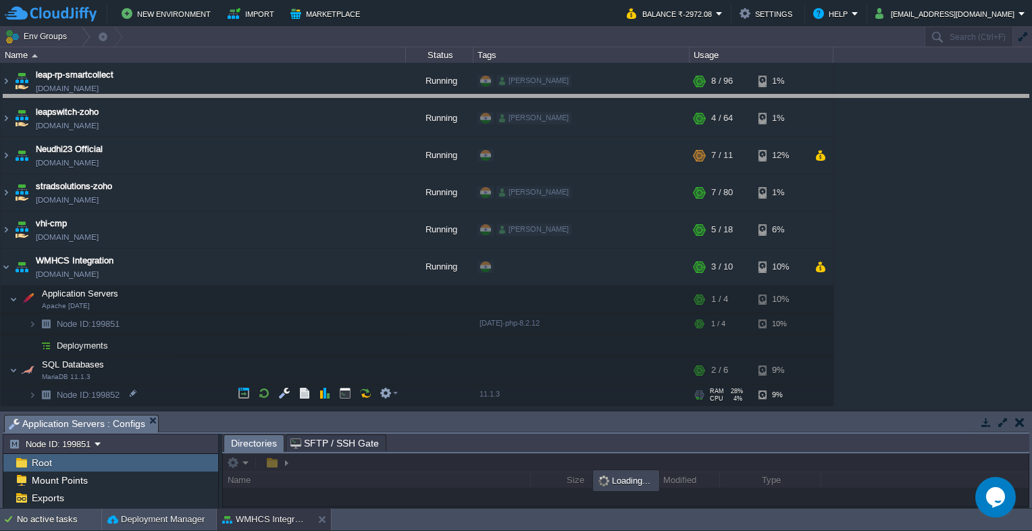
drag, startPoint x: 365, startPoint y: 422, endPoint x: 412, endPoint y: 80, distance: 344.3
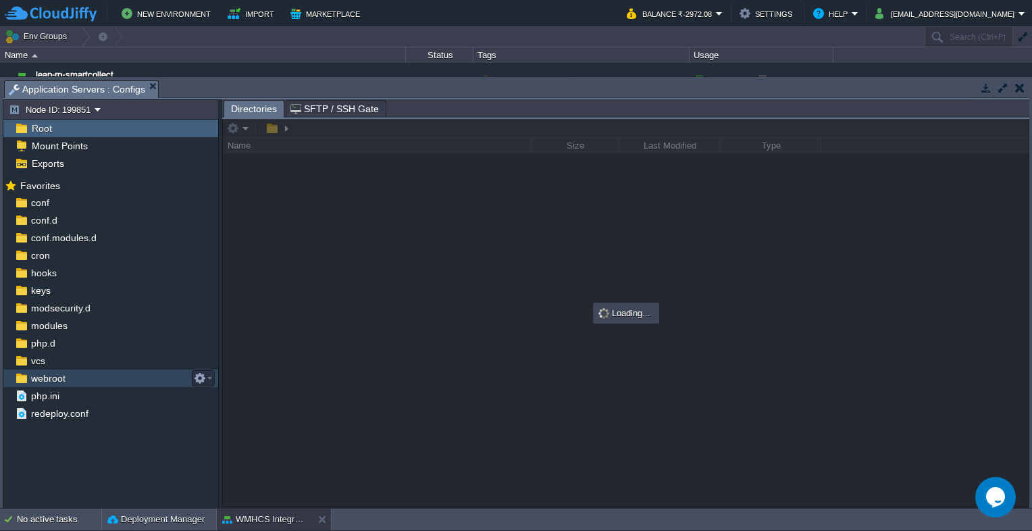
click at [64, 374] on span "webroot" at bounding box center [47, 378] width 39 height 12
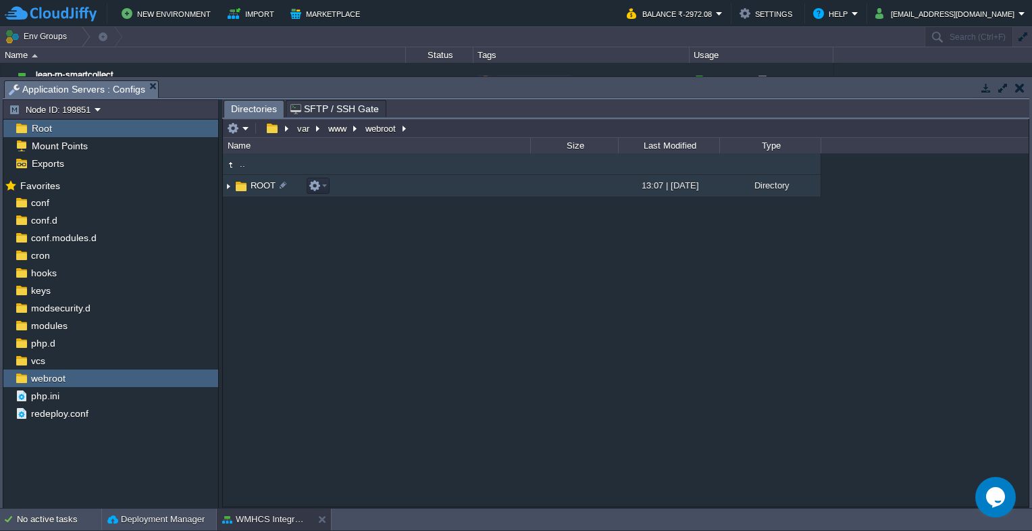
click at [254, 186] on span "ROOT" at bounding box center [263, 185] width 29 height 11
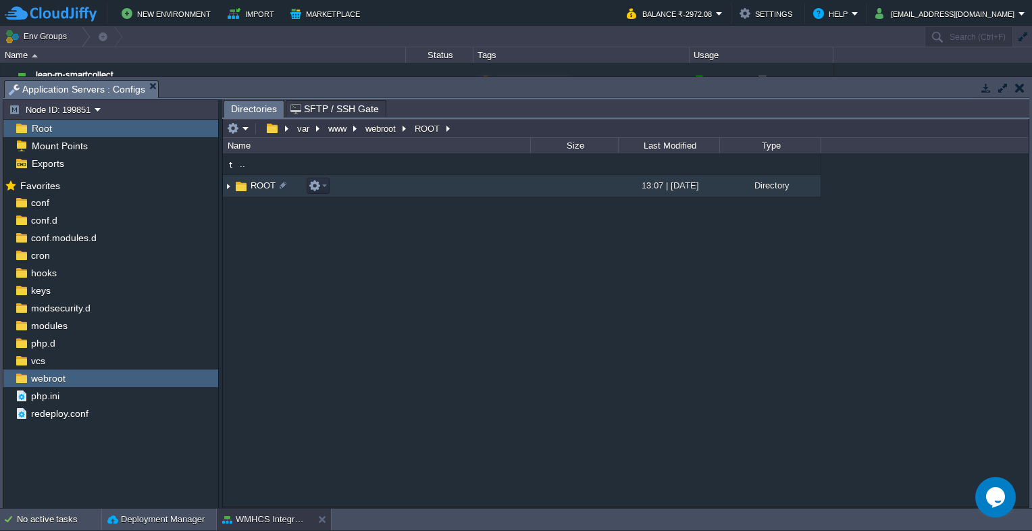
click at [254, 186] on span "ROOT" at bounding box center [263, 185] width 29 height 11
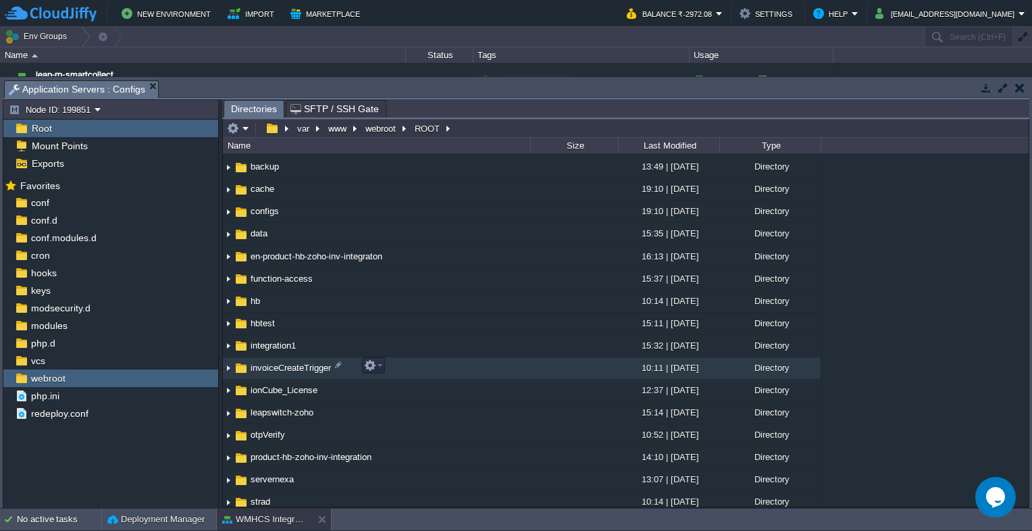
scroll to position [135, 0]
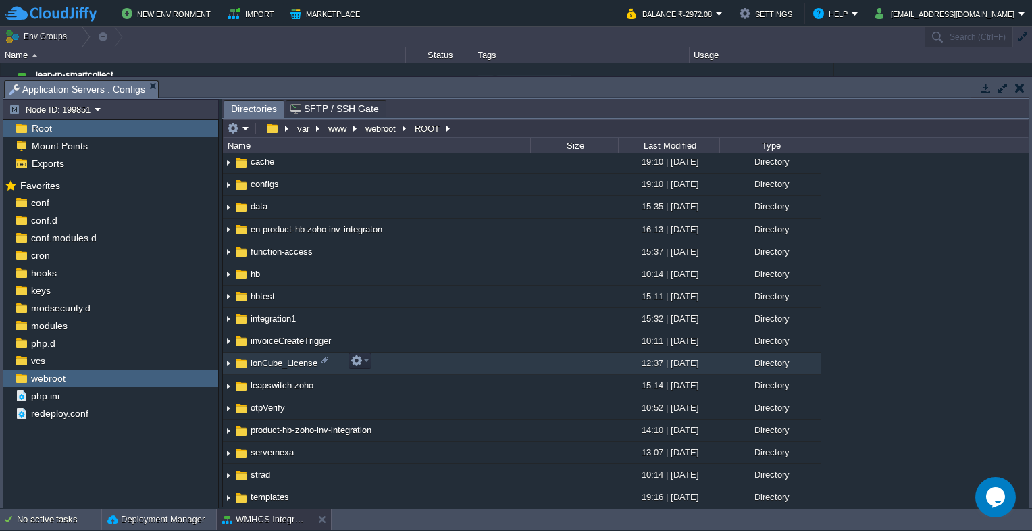
click at [278, 361] on span "ionCube_License" at bounding box center [284, 362] width 71 height 11
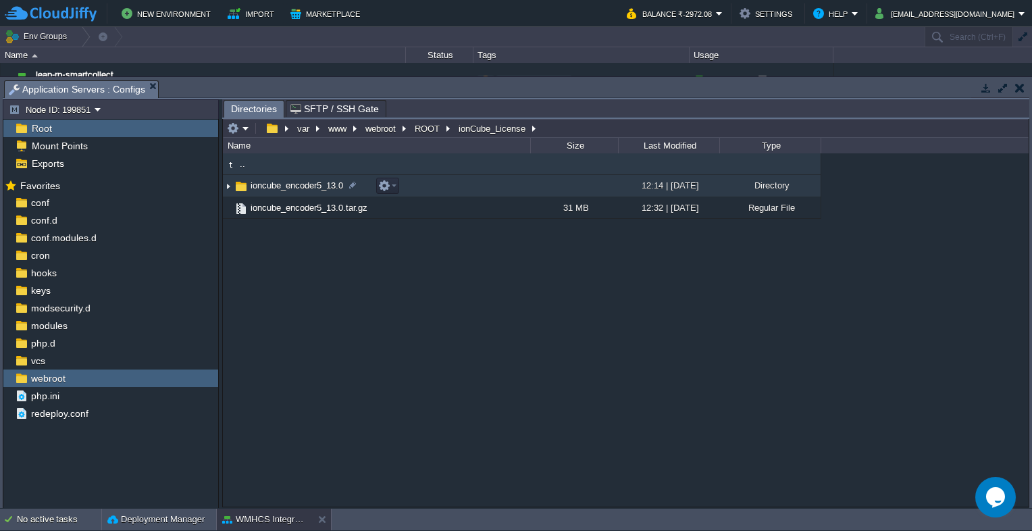
click at [299, 180] on span "ioncube_encoder5_13.0" at bounding box center [297, 185] width 97 height 11
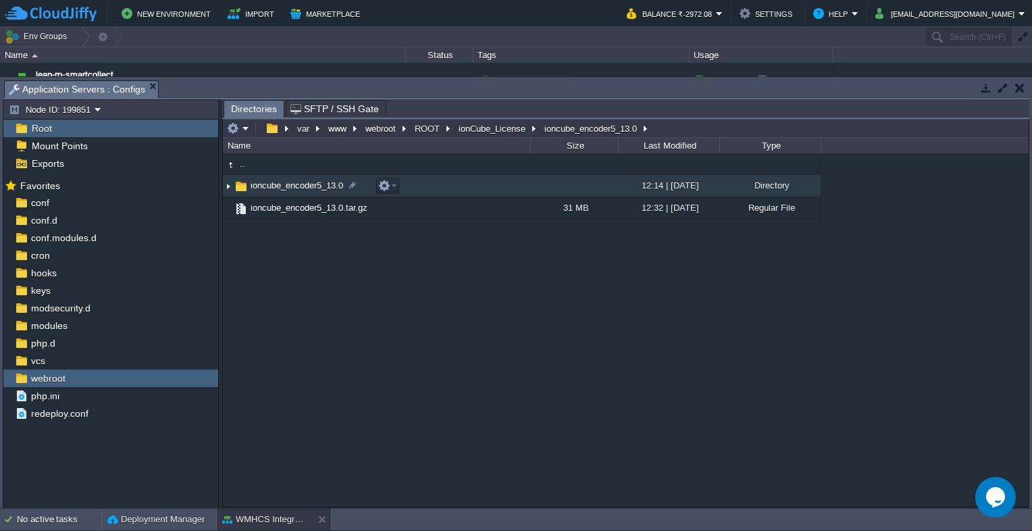
click at [299, 180] on span "ioncube_encoder5_13.0" at bounding box center [297, 185] width 97 height 11
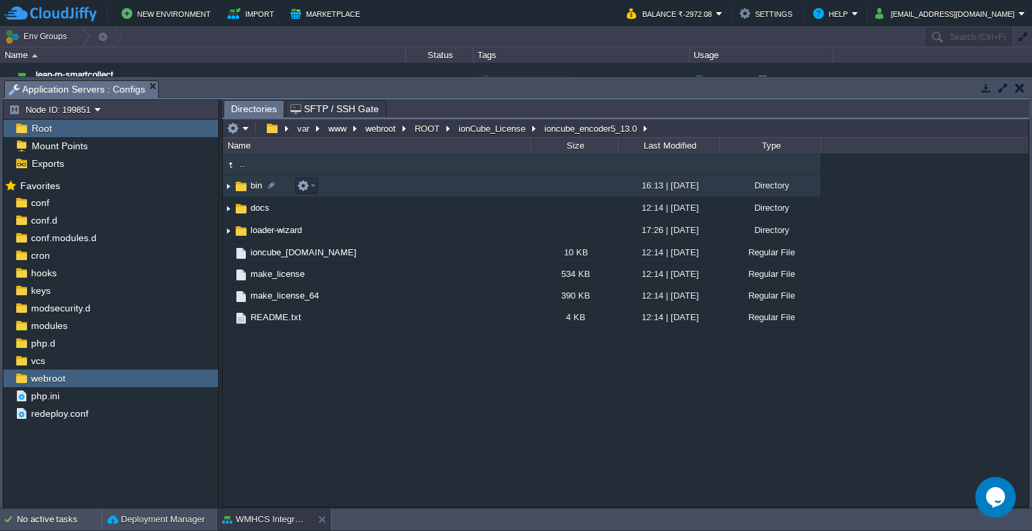
click at [251, 188] on span "bin" at bounding box center [257, 185] width 16 height 11
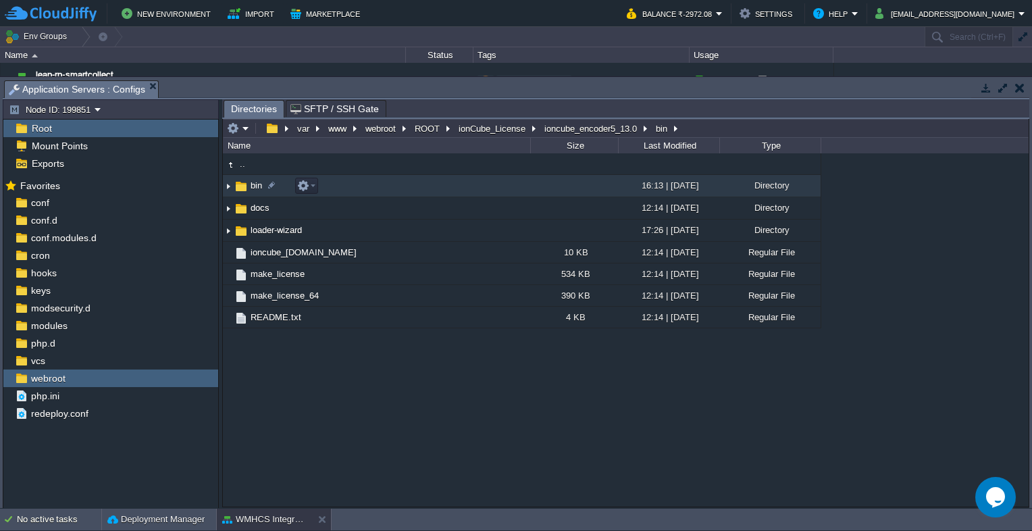
click at [251, 188] on span "bin" at bounding box center [257, 185] width 16 height 11
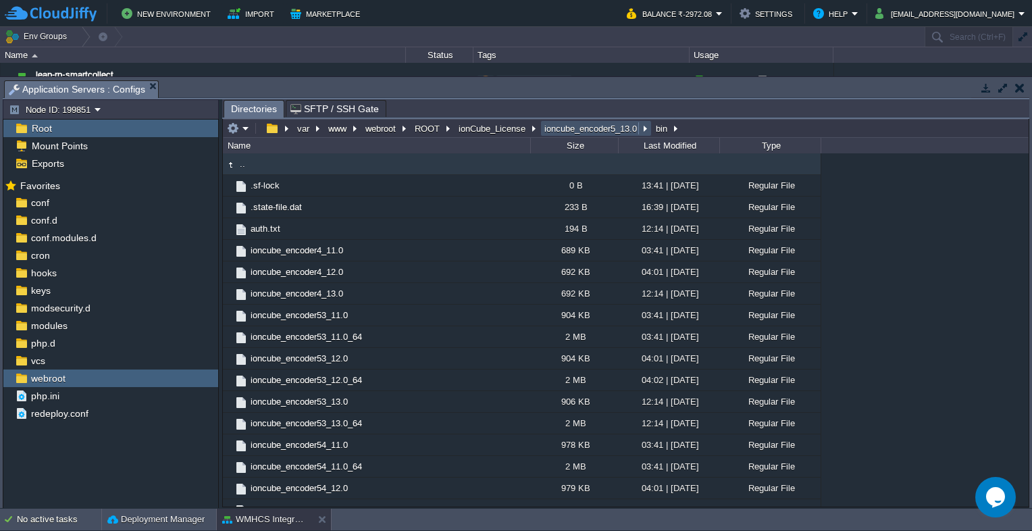
click at [588, 131] on button "ioncube_encoder5_13.0" at bounding box center [591, 128] width 98 height 12
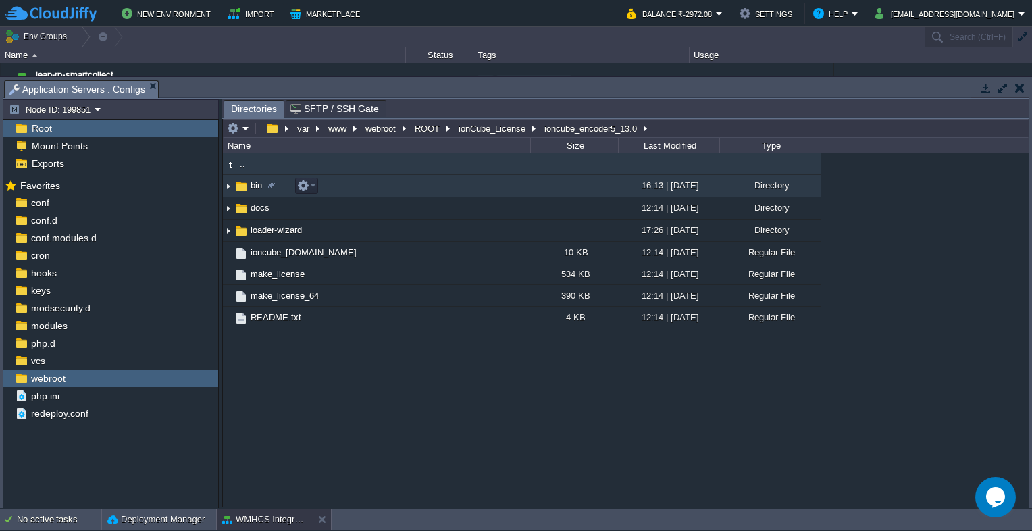
click at [254, 186] on span "bin" at bounding box center [257, 185] width 16 height 11
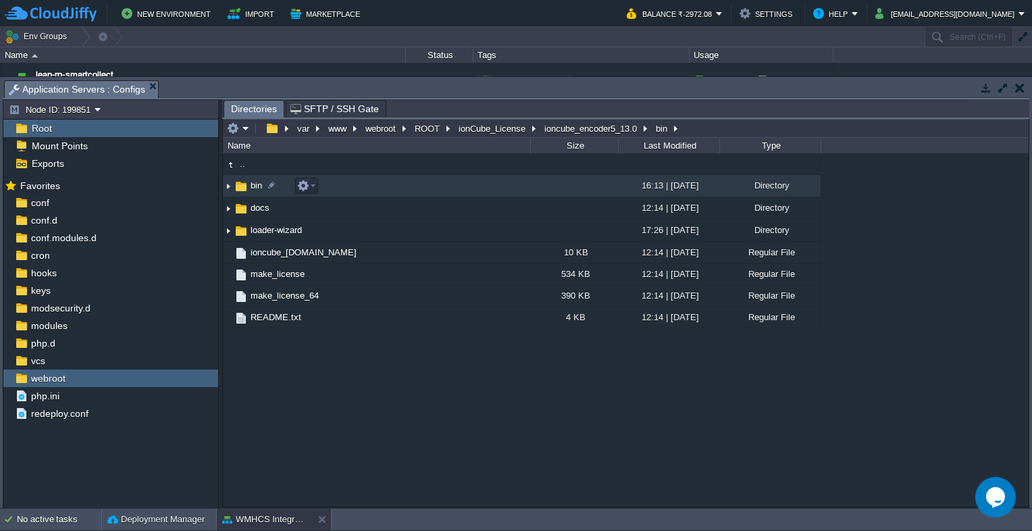
click at [254, 186] on span "bin" at bounding box center [257, 185] width 16 height 11
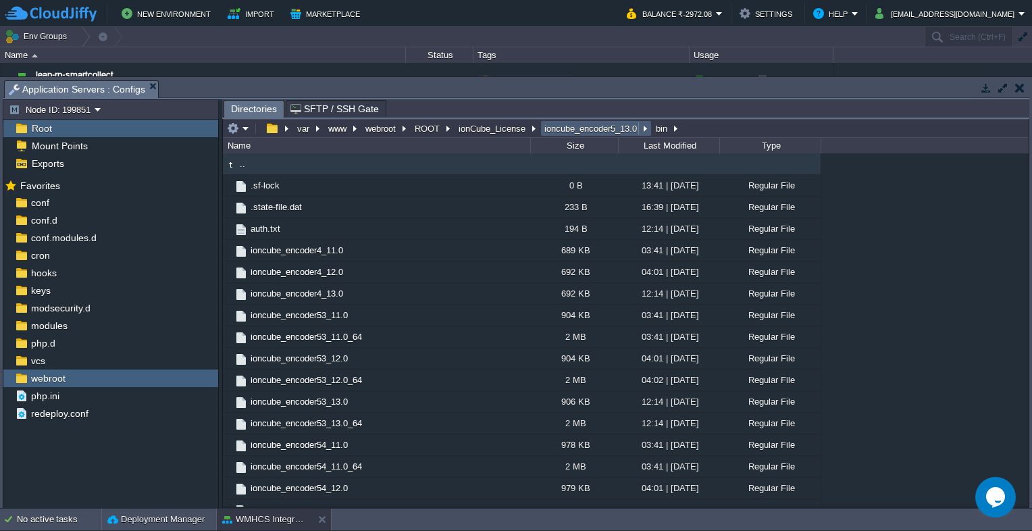
click at [586, 127] on button "ioncube_encoder5_13.0" at bounding box center [591, 128] width 98 height 12
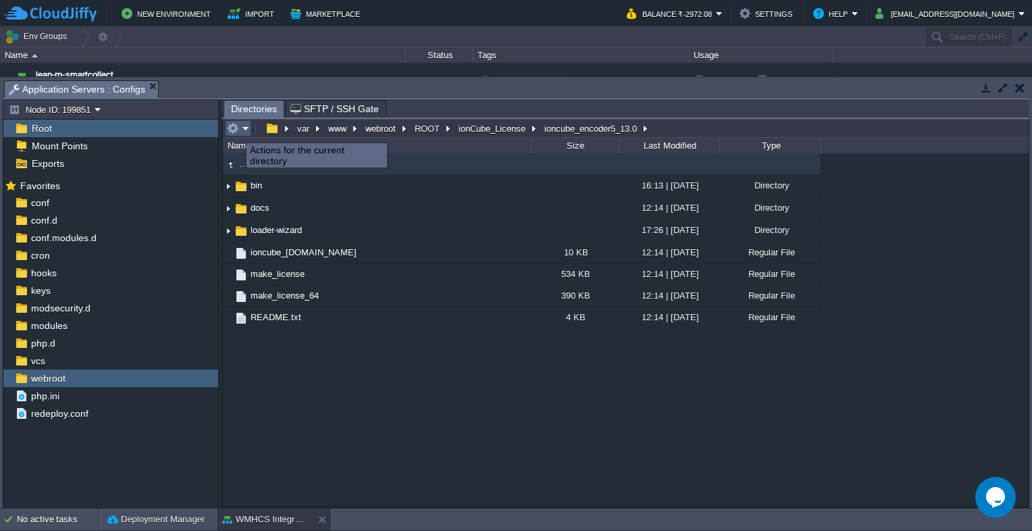
click at [235, 130] on button "button" at bounding box center [233, 128] width 12 height 12
click at [419, 130] on button "ROOT" at bounding box center [428, 128] width 30 height 12
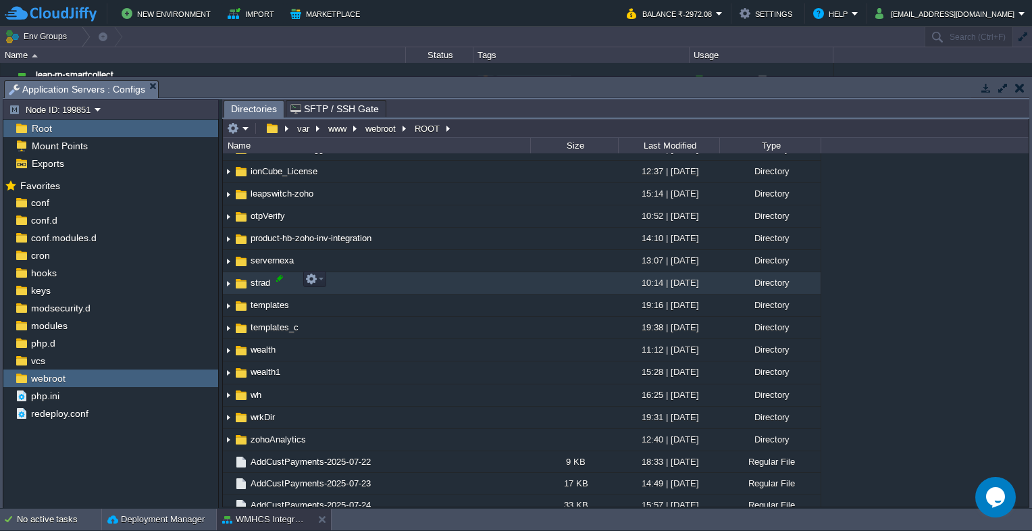
scroll to position [338, 0]
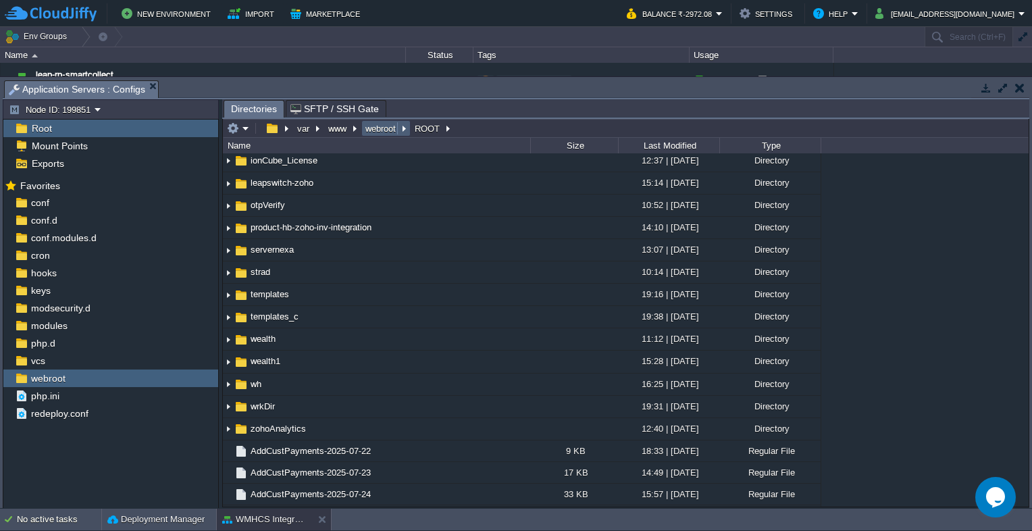
click at [380, 132] on button "webroot" at bounding box center [381, 128] width 36 height 12
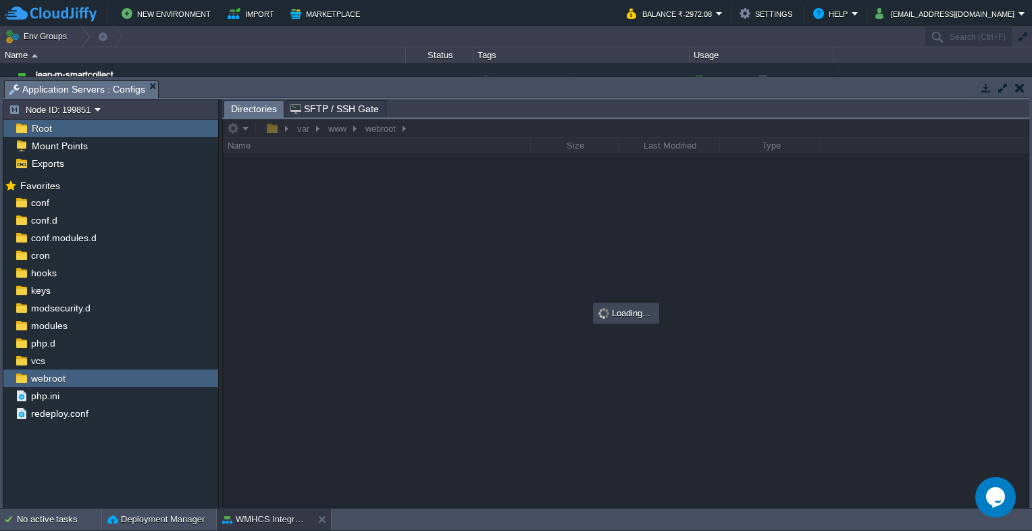
scroll to position [0, 0]
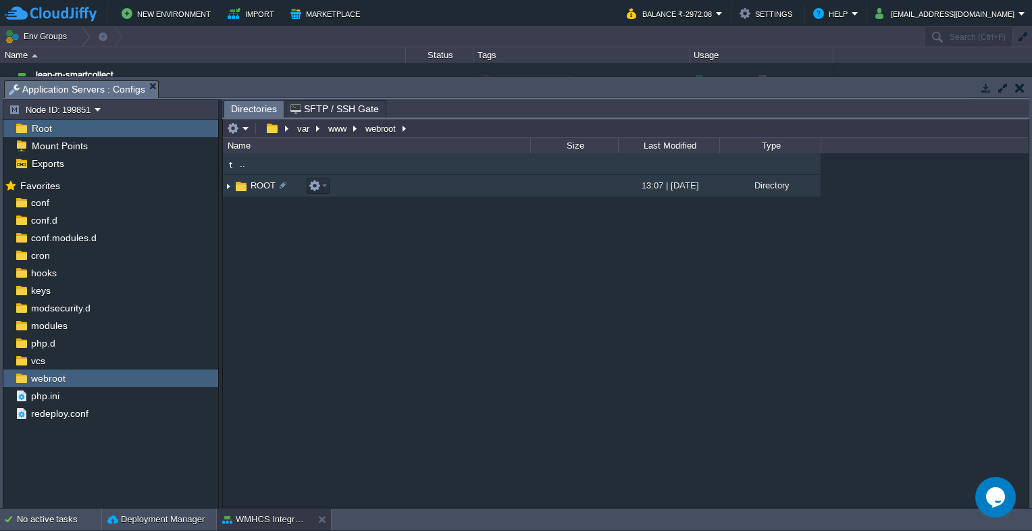
click at [265, 188] on span "ROOT" at bounding box center [263, 185] width 29 height 11
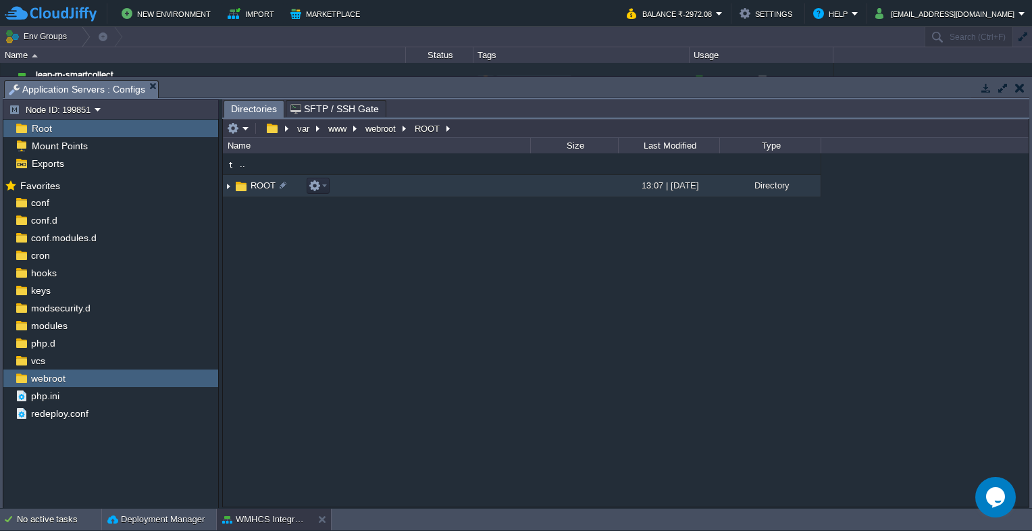
click at [265, 188] on span "ROOT" at bounding box center [263, 185] width 29 height 11
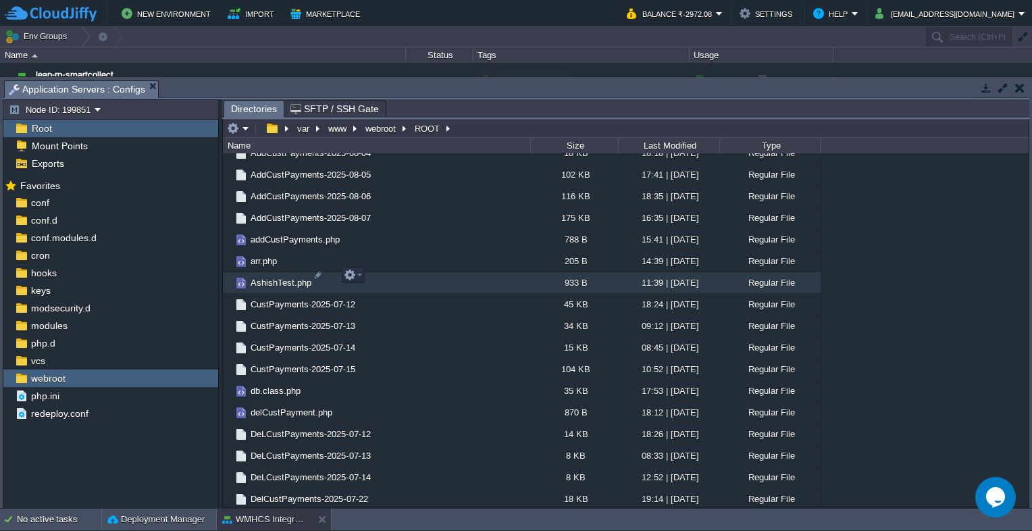
scroll to position [743, 0]
click at [273, 278] on span "AshishTest.php" at bounding box center [281, 283] width 65 height 11
click at [245, 114] on span "Directories" at bounding box center [254, 109] width 46 height 17
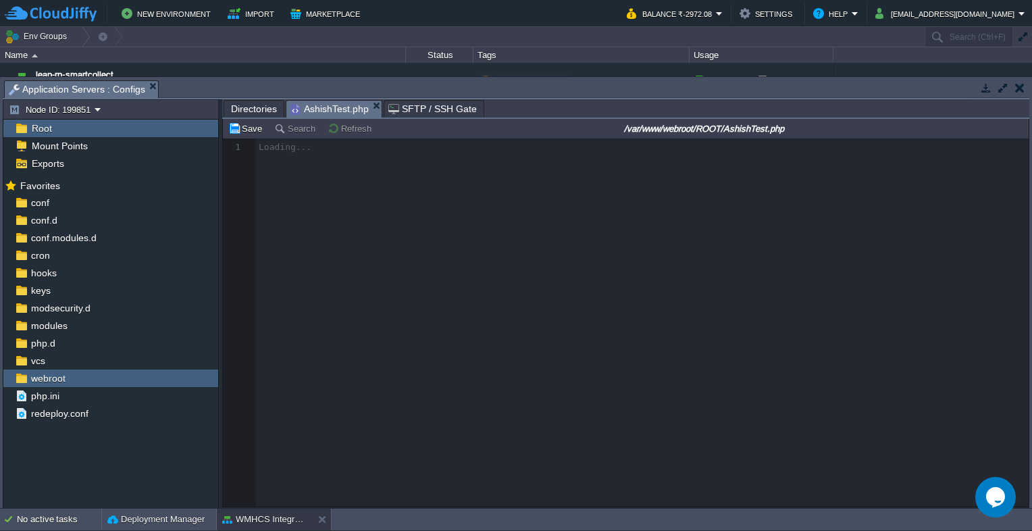
click at [324, 107] on span "AshishTest.php" at bounding box center [329, 109] width 78 height 17
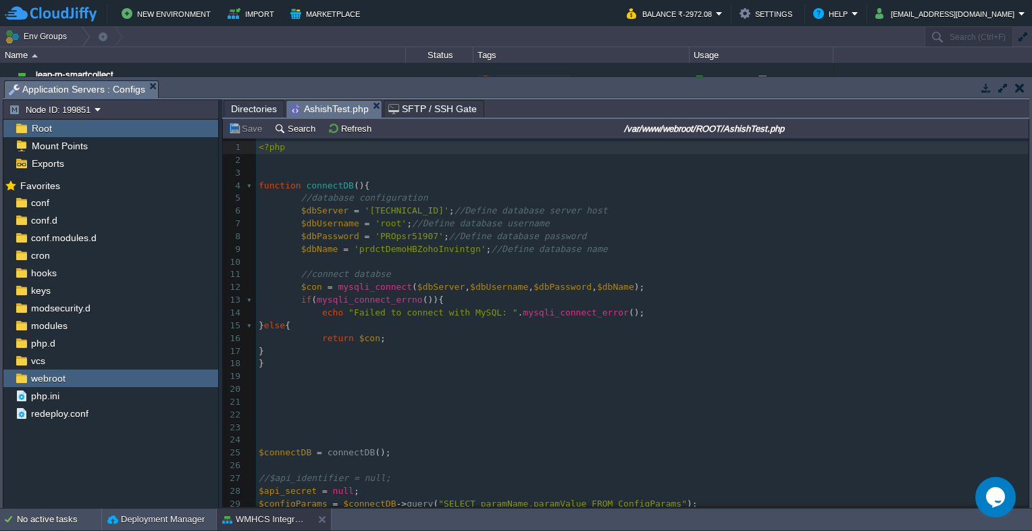
click at [424, 112] on span "SFTP / SSH Gate" at bounding box center [432, 109] width 88 height 16
click at [313, 110] on span "AshishTest.php" at bounding box center [329, 109] width 78 height 17
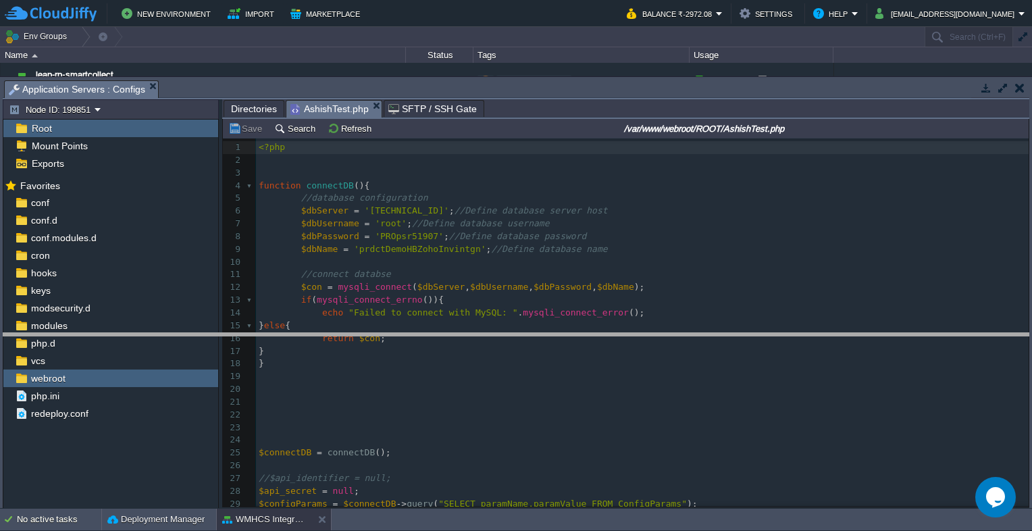
drag, startPoint x: 470, startPoint y: 85, endPoint x: 351, endPoint y: 281, distance: 229.2
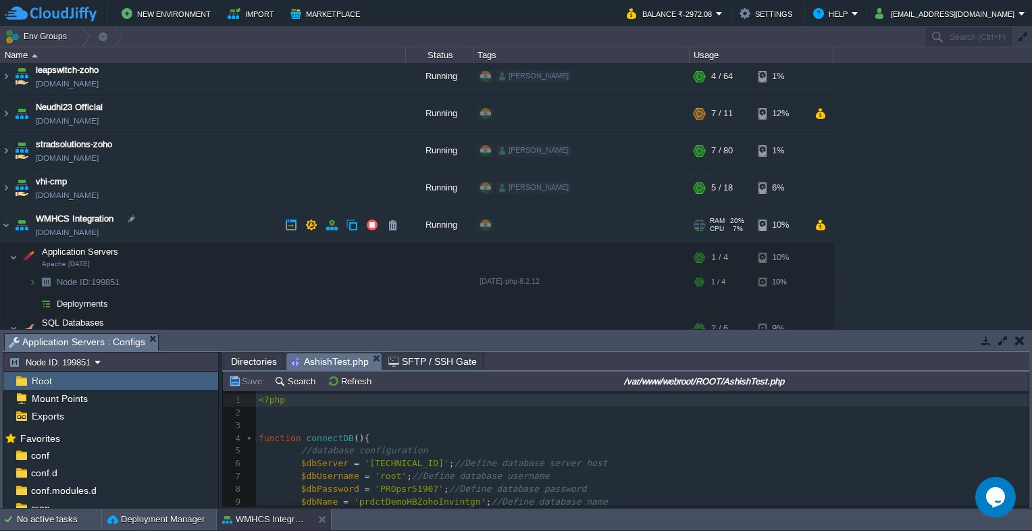
scroll to position [75, 0]
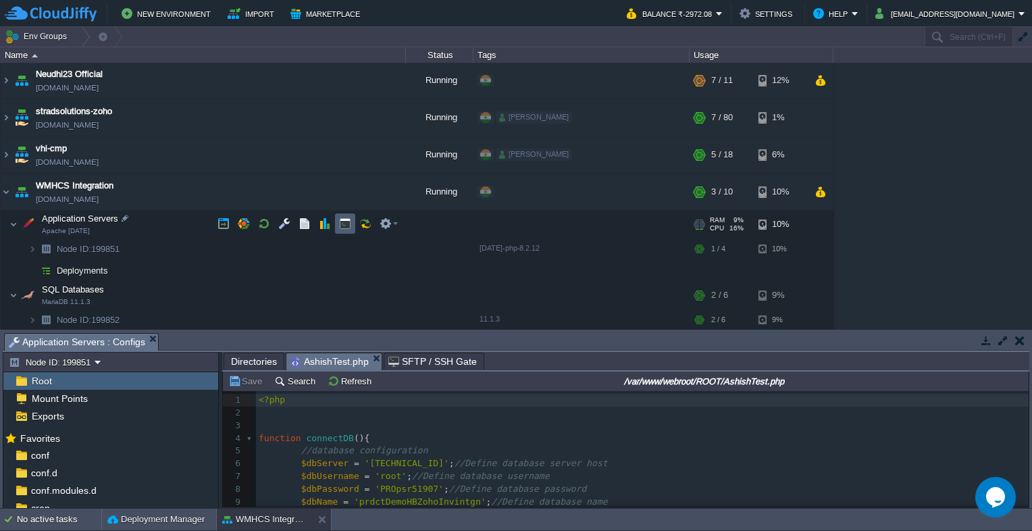
click at [340, 226] on button "button" at bounding box center [345, 224] width 12 height 12
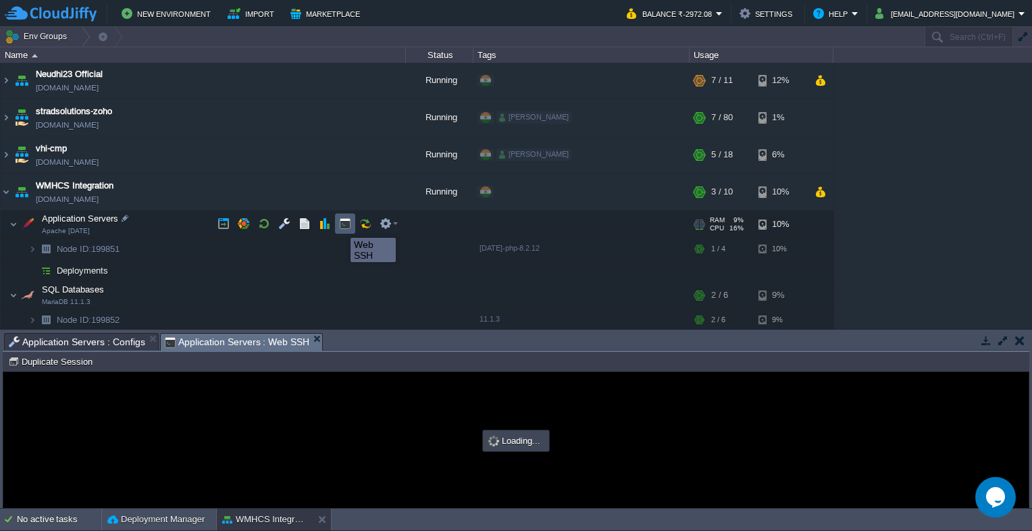
click at [340, 226] on button "button" at bounding box center [345, 224] width 12 height 12
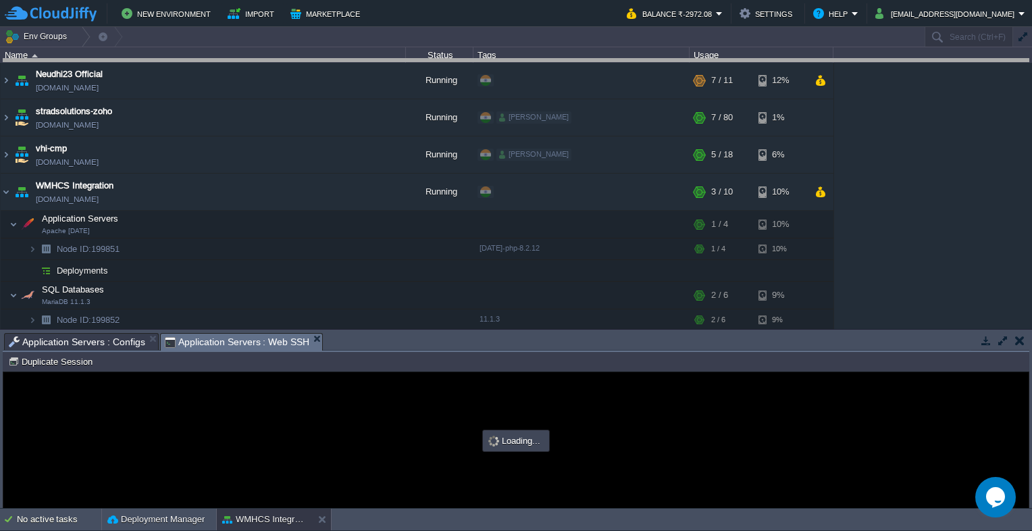
drag, startPoint x: 365, startPoint y: 342, endPoint x: 383, endPoint y: 65, distance: 277.6
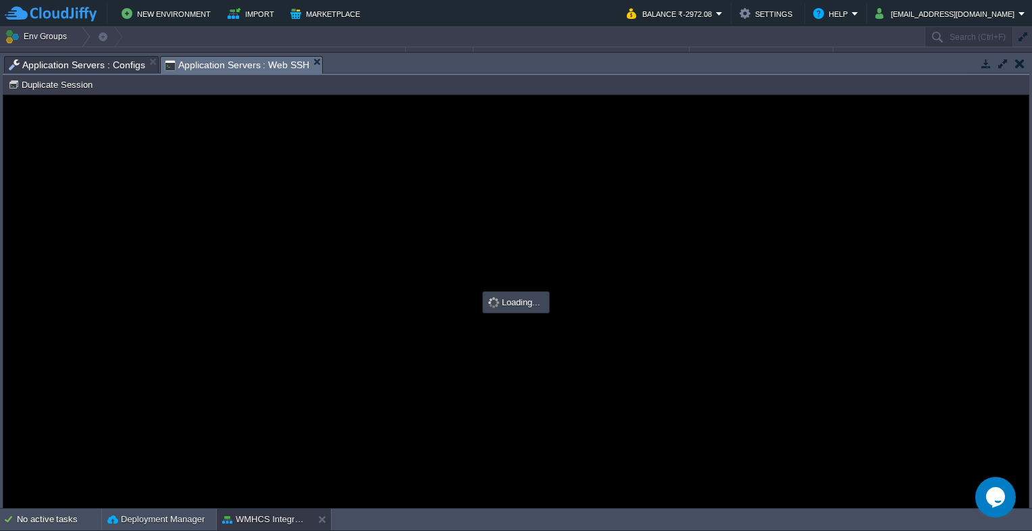
click at [94, 61] on span "Application Servers : Configs" at bounding box center [77, 65] width 136 height 16
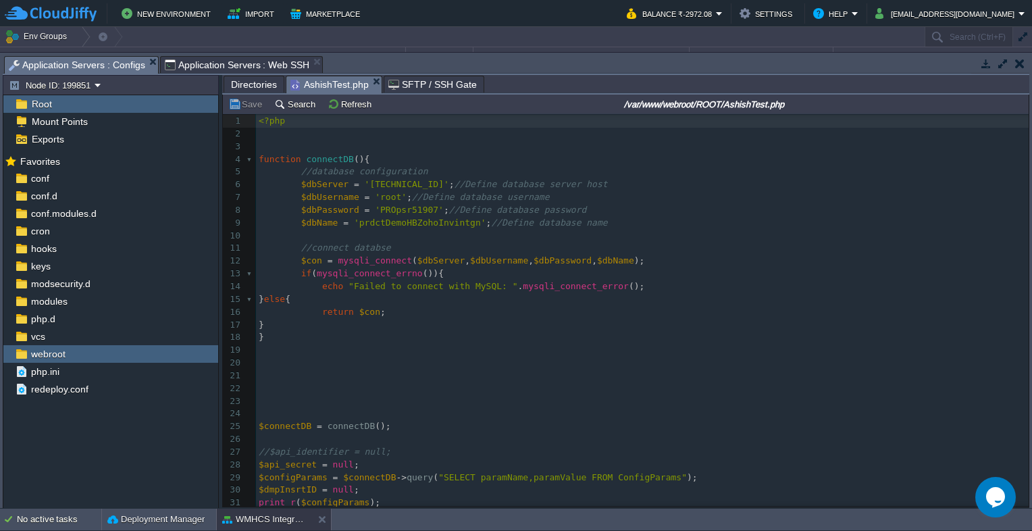
scroll to position [0, 0]
click at [416, 88] on span "SFTP / SSH Gate" at bounding box center [432, 84] width 88 height 16
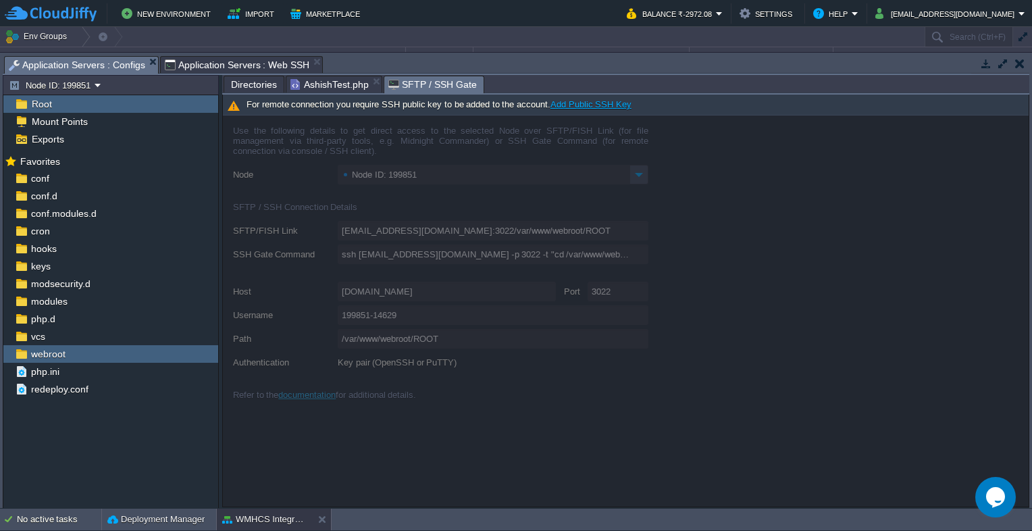
click at [318, 88] on span "AshishTest.php" at bounding box center [329, 84] width 78 height 16
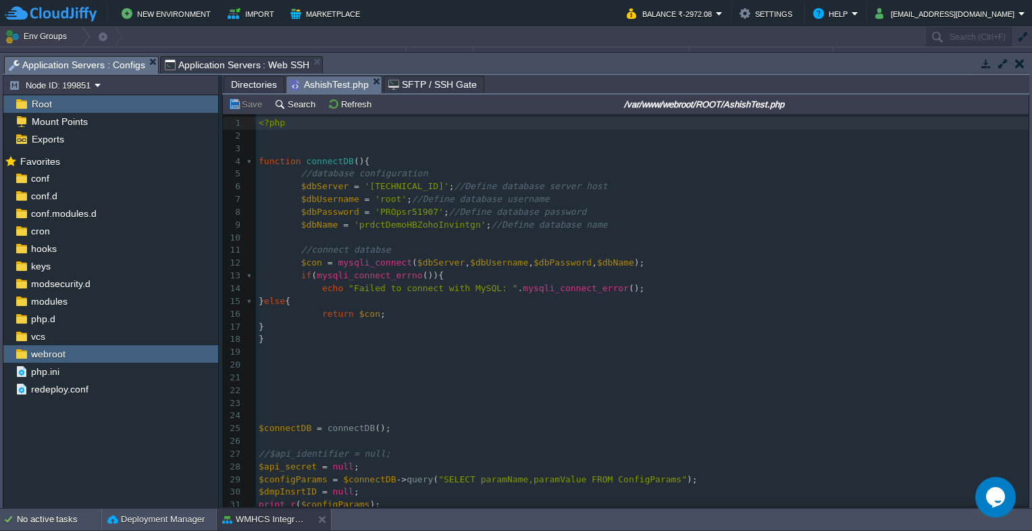
type input "#000000"
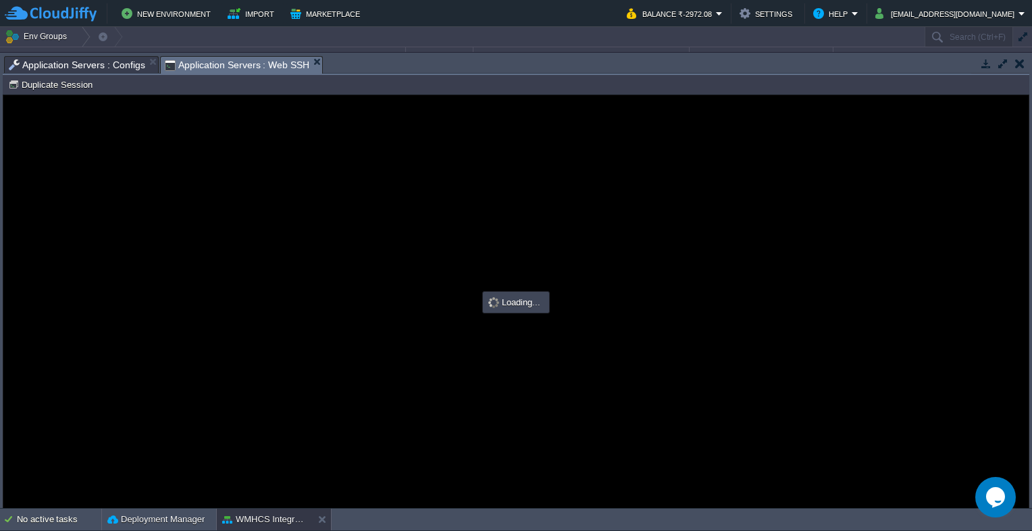
click at [245, 66] on span "Application Servers : Web SSH" at bounding box center [237, 65] width 145 height 17
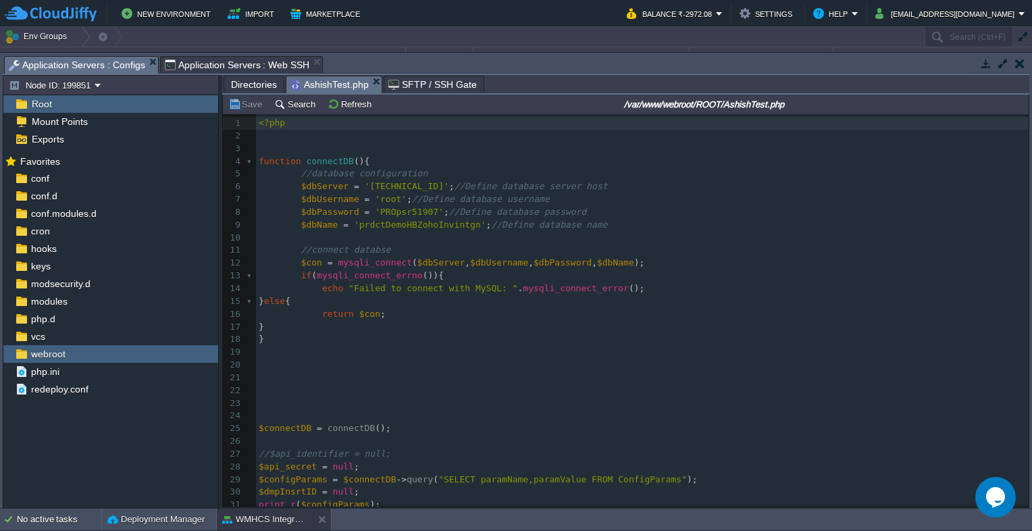
click at [71, 61] on span "Application Servers : Configs" at bounding box center [77, 65] width 136 height 17
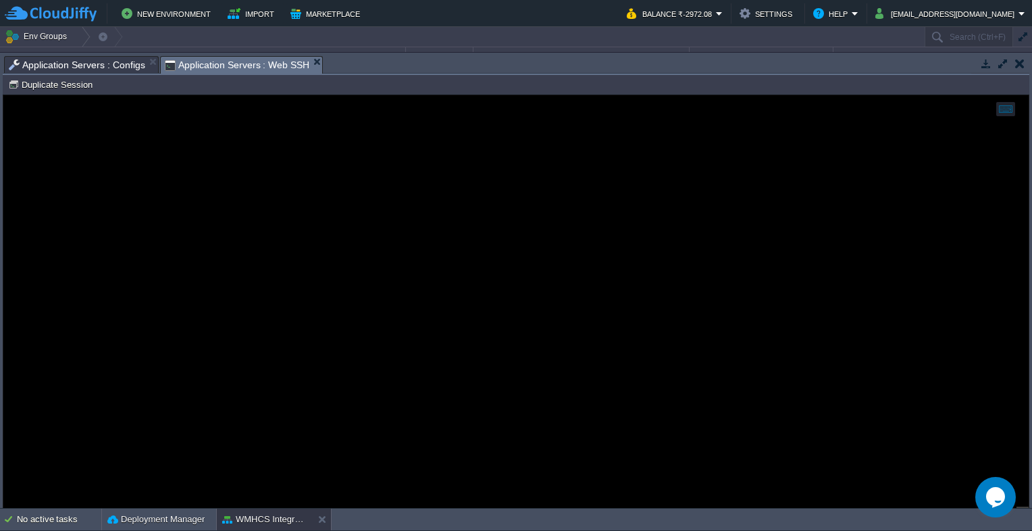
click at [259, 66] on span "Application Servers : Web SSH" at bounding box center [237, 65] width 145 height 17
click at [86, 69] on span "Application Servers : Configs" at bounding box center [77, 65] width 136 height 16
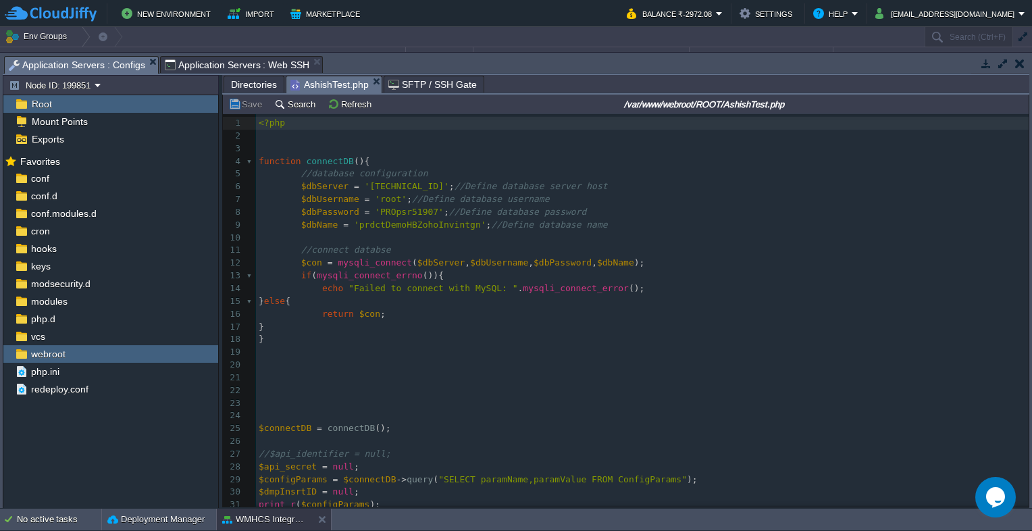
click at [246, 63] on span "Application Servers : Web SSH" at bounding box center [237, 65] width 145 height 16
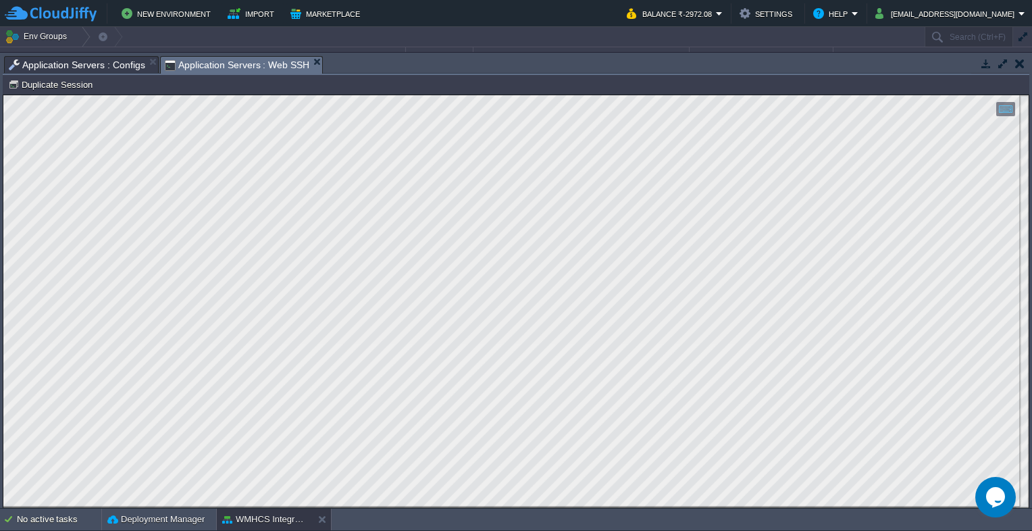
click at [62, 61] on span "Application Servers : Configs" at bounding box center [77, 65] width 136 height 16
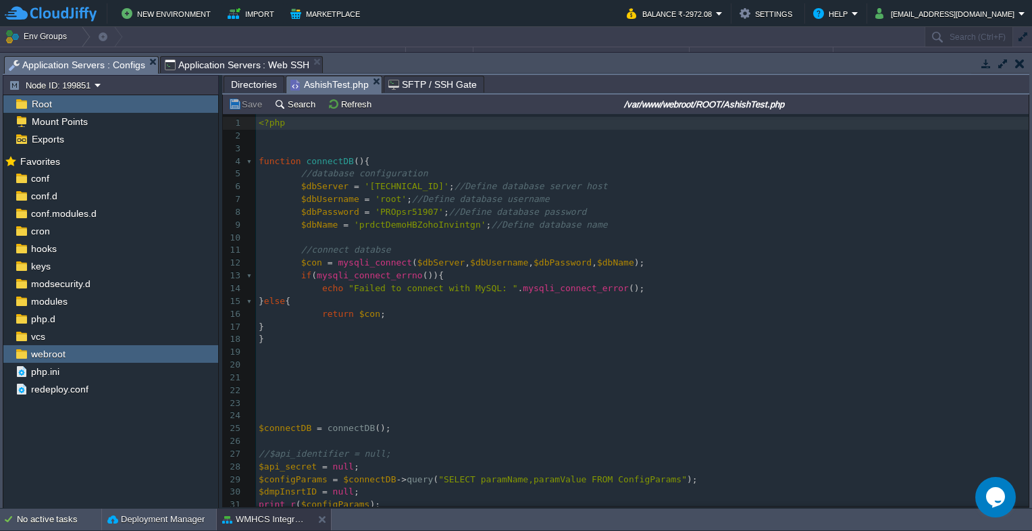
click at [220, 68] on span "Application Servers : Web SSH" at bounding box center [237, 65] width 145 height 16
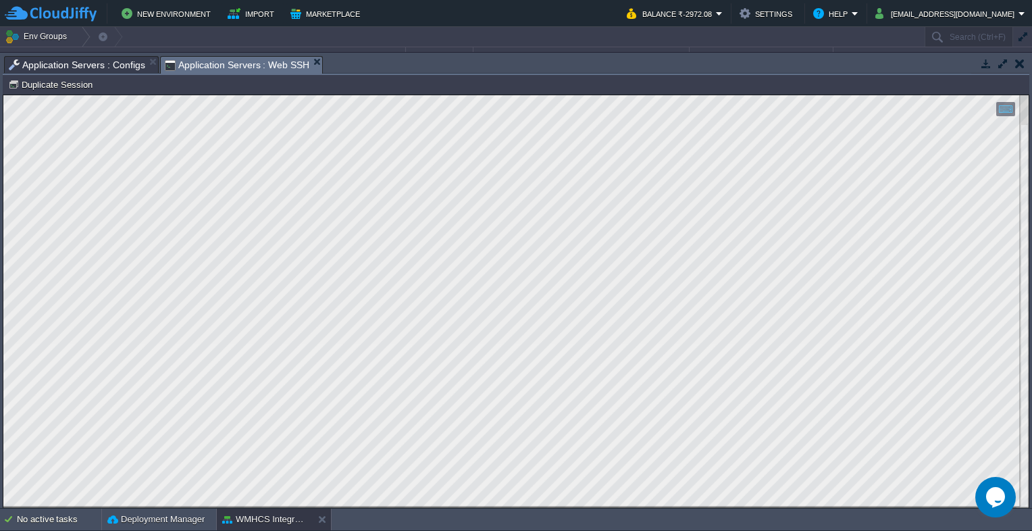
click at [86, 66] on span "Application Servers : Configs" at bounding box center [77, 65] width 136 height 16
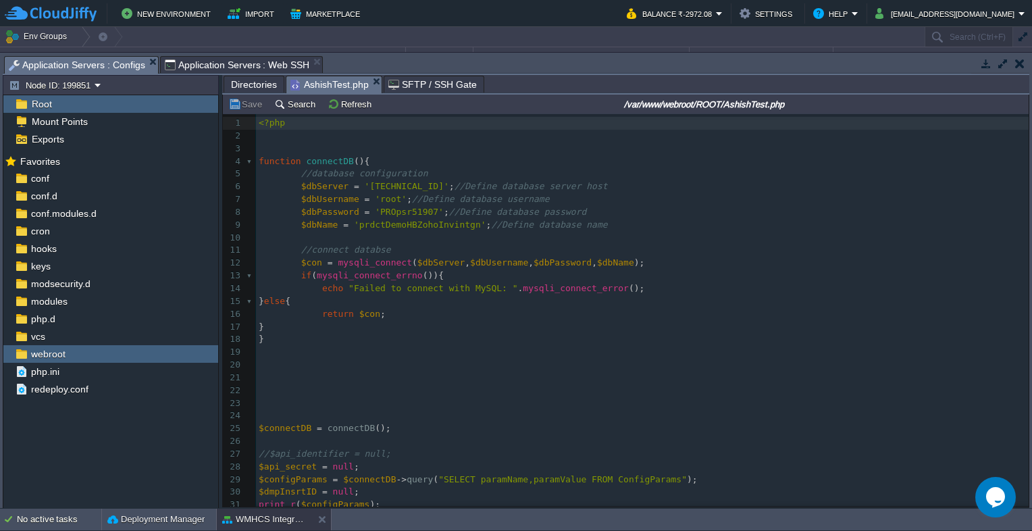
click at [246, 86] on span "Directories" at bounding box center [254, 84] width 46 height 16
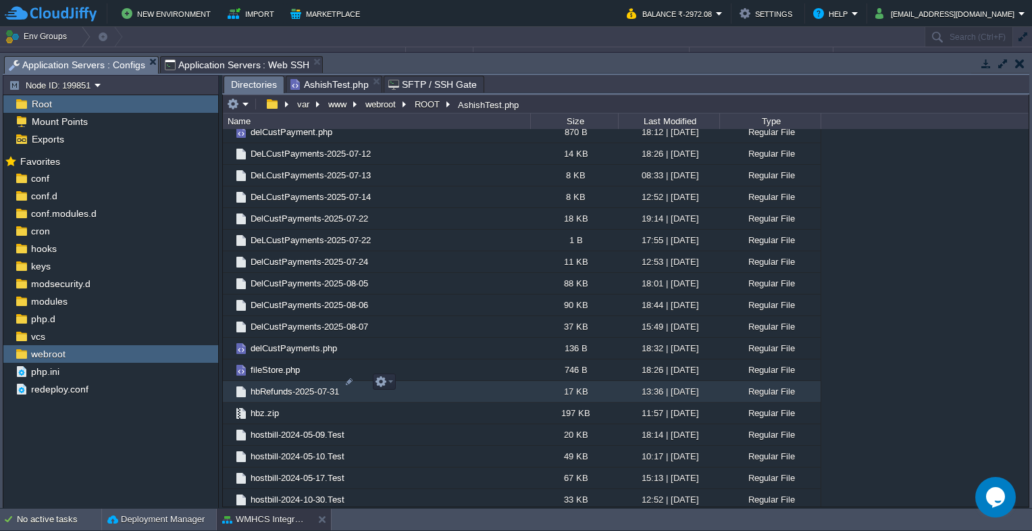
scroll to position [1013, 0]
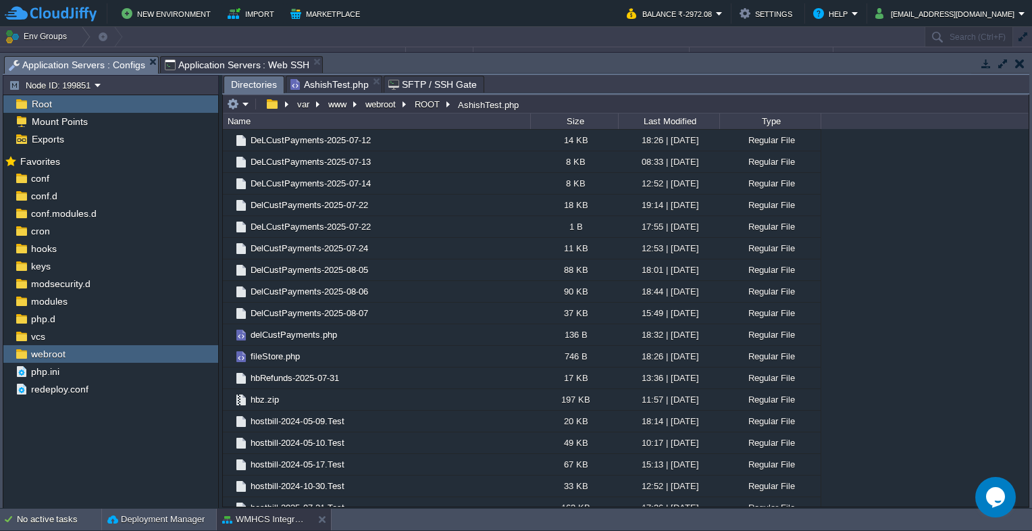
click at [223, 54] on div "Tasks Activity Log Archive Git / SVN Application Servers : Configs Application …" at bounding box center [516, 280] width 1032 height 455
click at [223, 58] on span "Application Servers : Web SSH" at bounding box center [237, 65] width 145 height 16
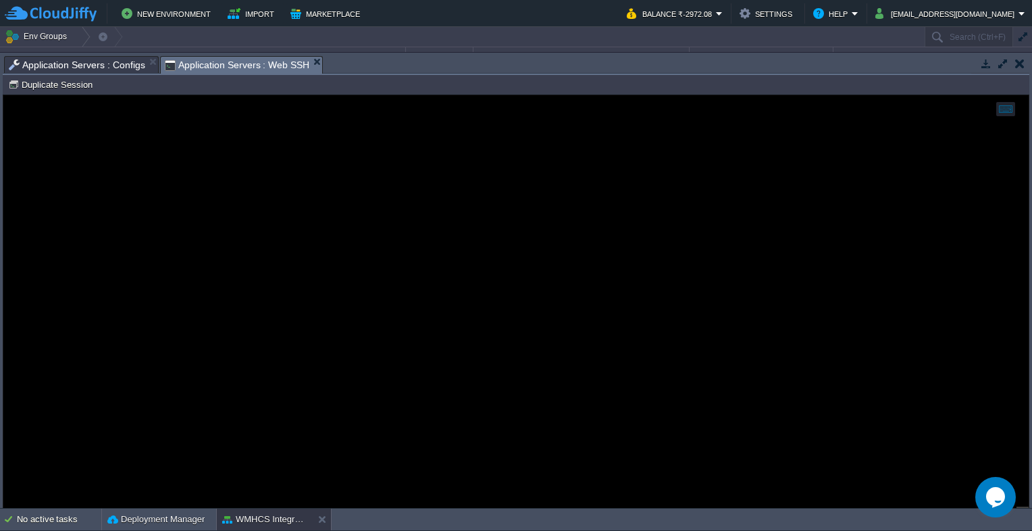
click at [91, 65] on span "Application Servers : Configs" at bounding box center [77, 65] width 136 height 16
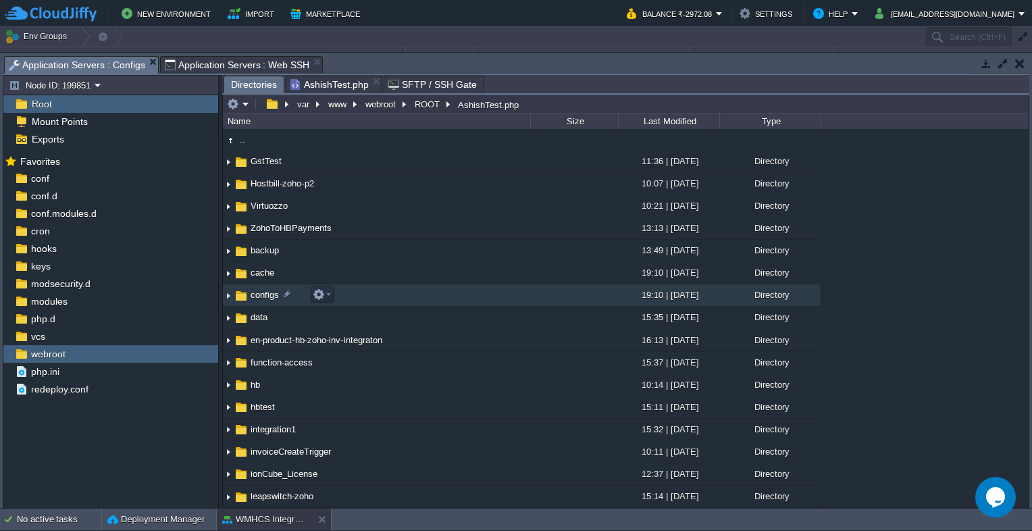
scroll to position [68, 0]
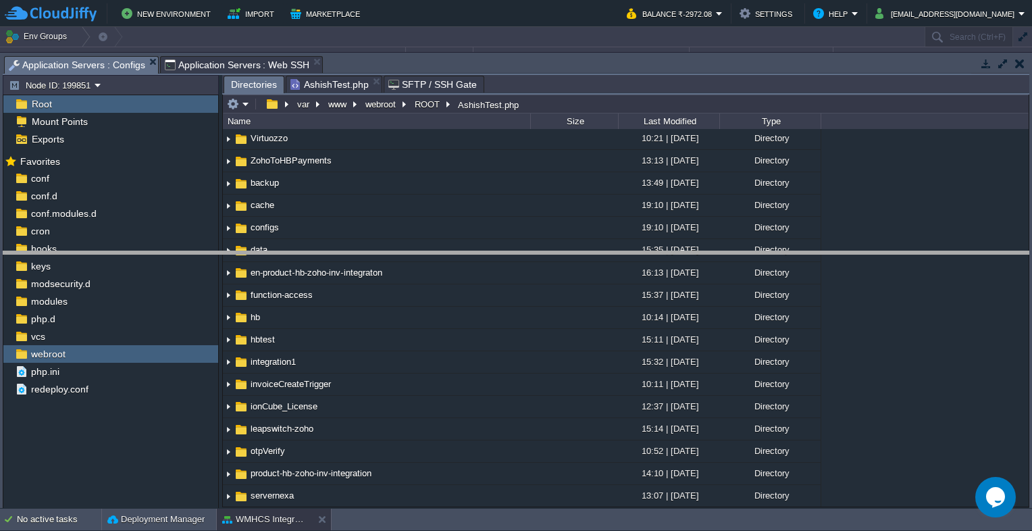
drag, startPoint x: 512, startPoint y: 60, endPoint x: 520, endPoint y: 255, distance: 195.4
